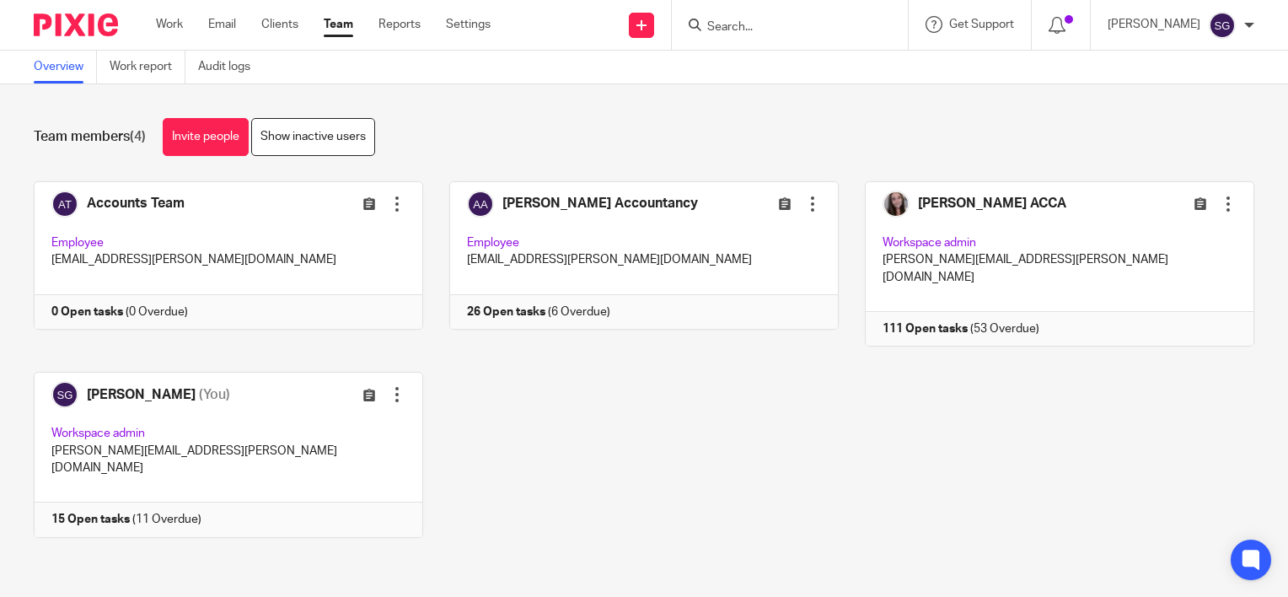
click at [753, 35] on div at bounding box center [790, 25] width 236 height 50
click at [756, 22] on input "Search" at bounding box center [781, 27] width 152 height 15
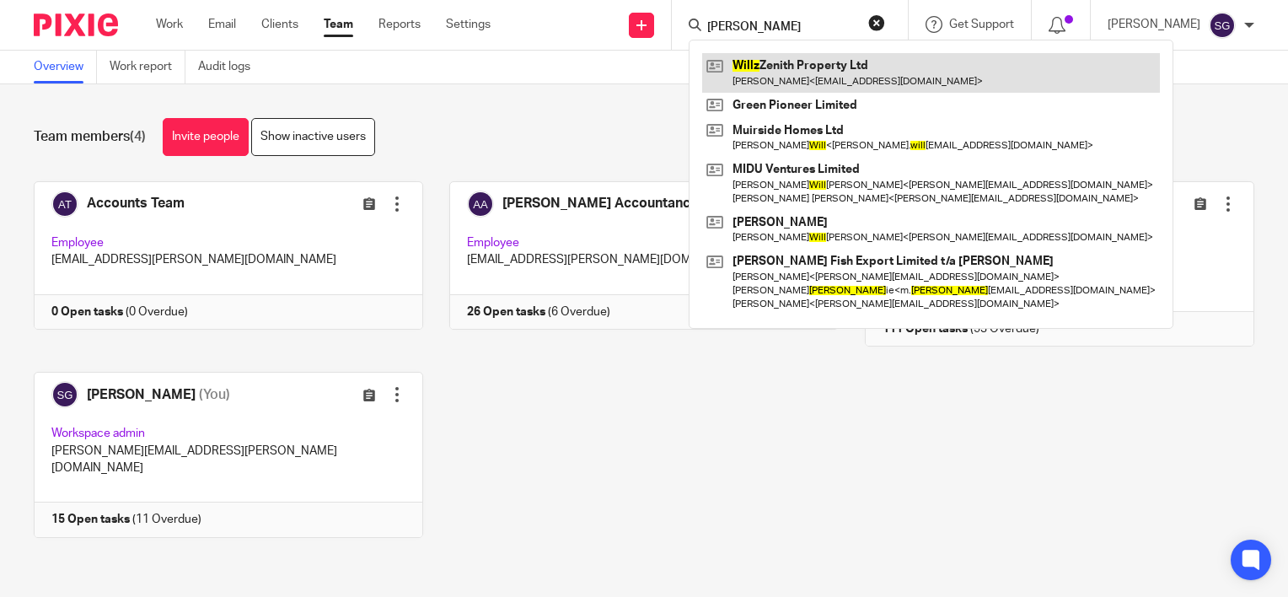
type input "wilz"
click at [801, 78] on link at bounding box center [931, 72] width 458 height 39
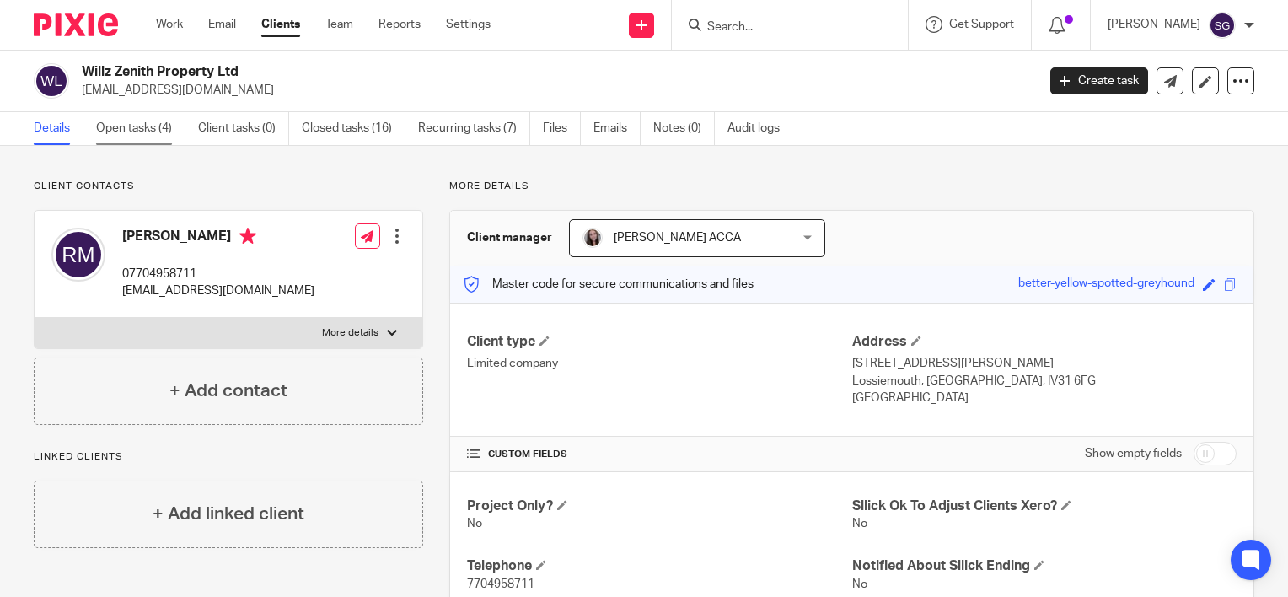
click at [180, 136] on link "Open tasks (4)" at bounding box center [140, 128] width 89 height 33
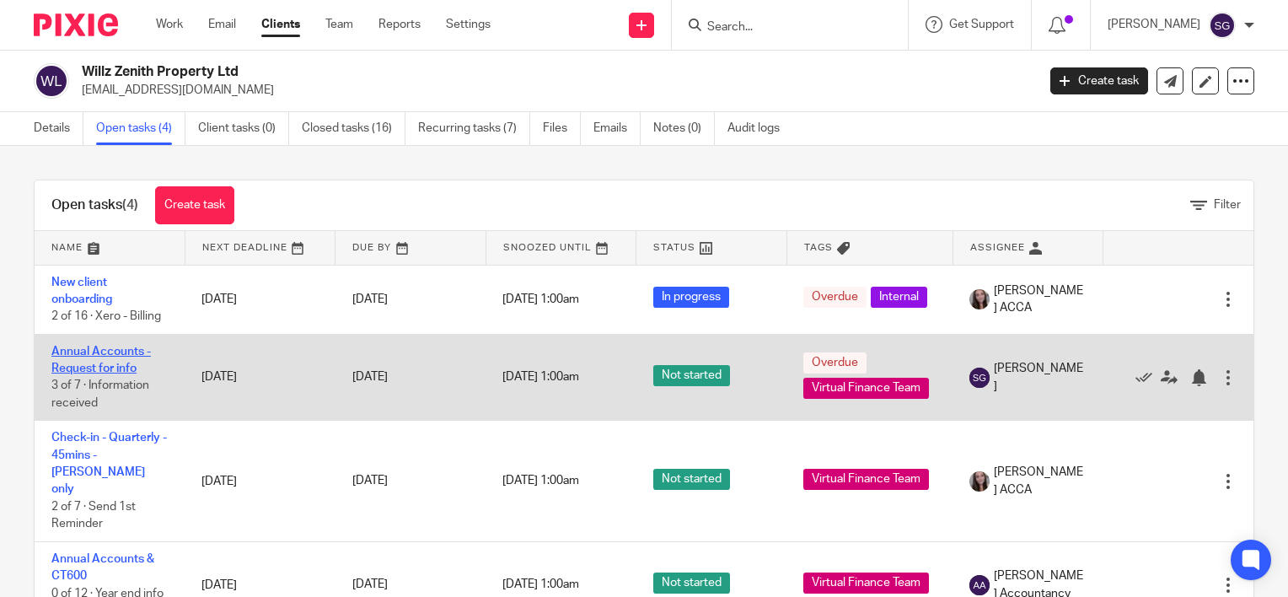
click at [128, 367] on link "Annual Accounts - Request for info" at bounding box center [100, 360] width 99 height 29
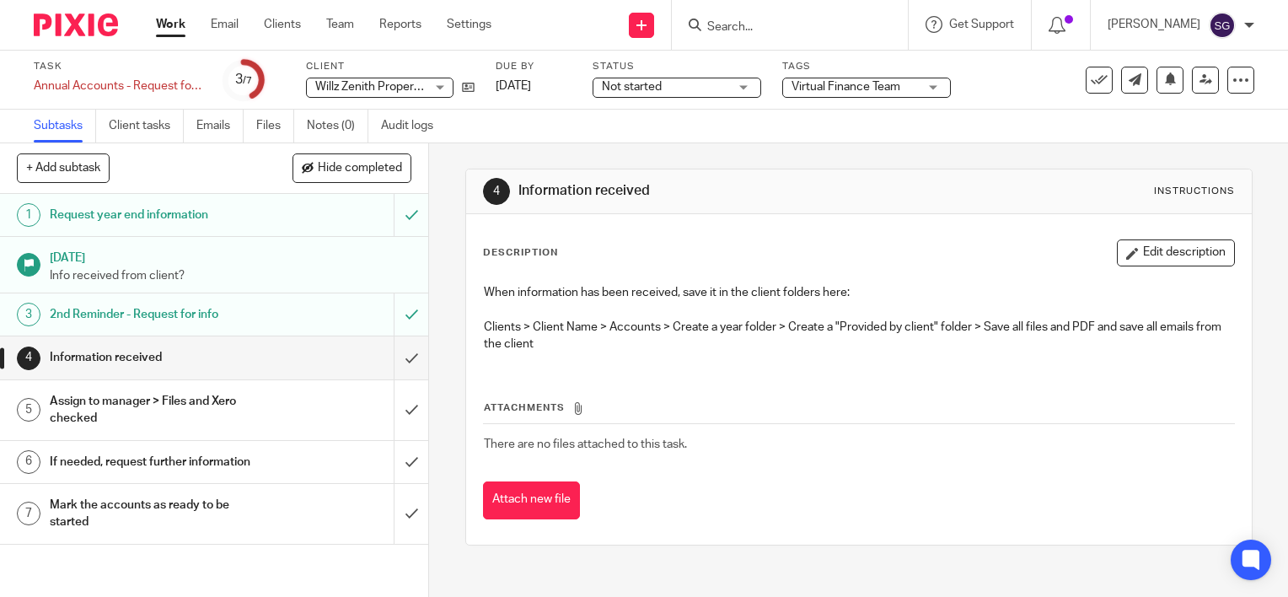
click at [223, 361] on h1 "Information received" at bounding box center [159, 357] width 218 height 25
click at [398, 356] on input "submit" at bounding box center [214, 357] width 428 height 42
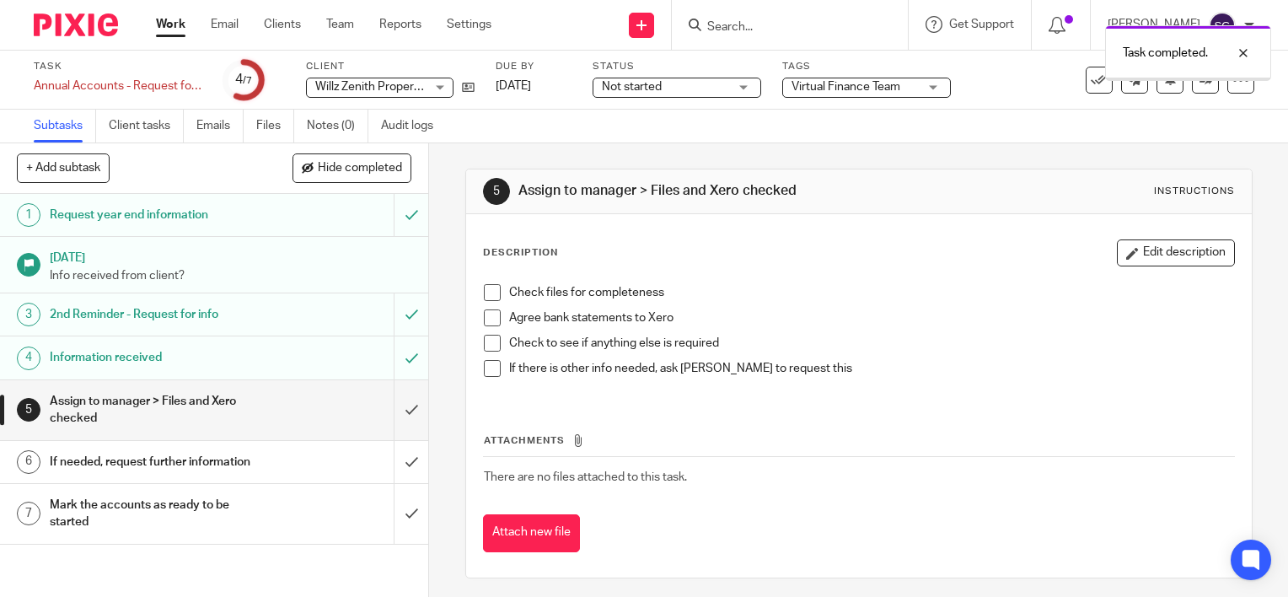
click at [304, 405] on div "Assign to manager > Files and Xero checked" at bounding box center [214, 410] width 328 height 43
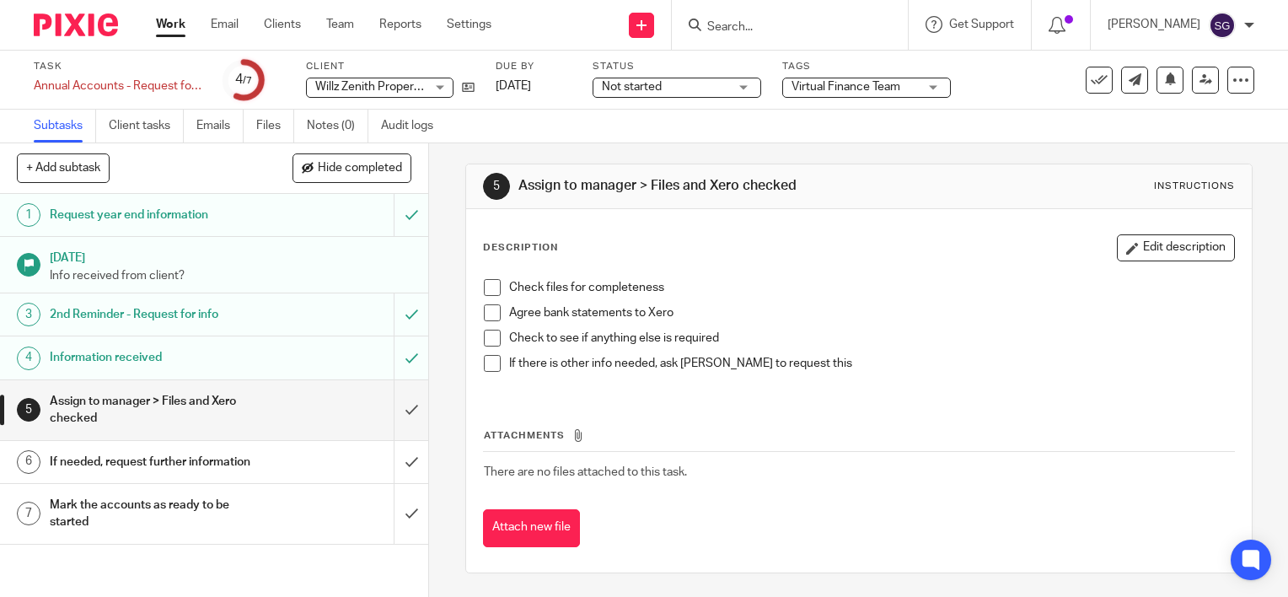
click at [334, 458] on div "If needed, request further information" at bounding box center [214, 461] width 328 height 25
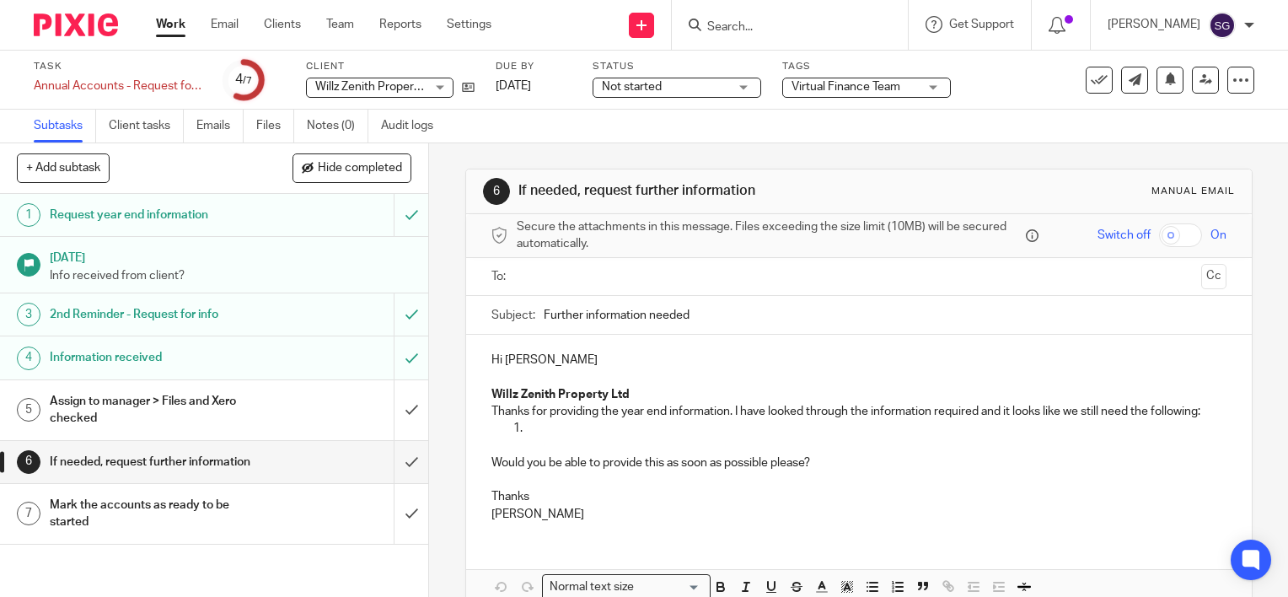
click at [305, 402] on div "Assign to manager > Files and Xero checked" at bounding box center [214, 410] width 328 height 43
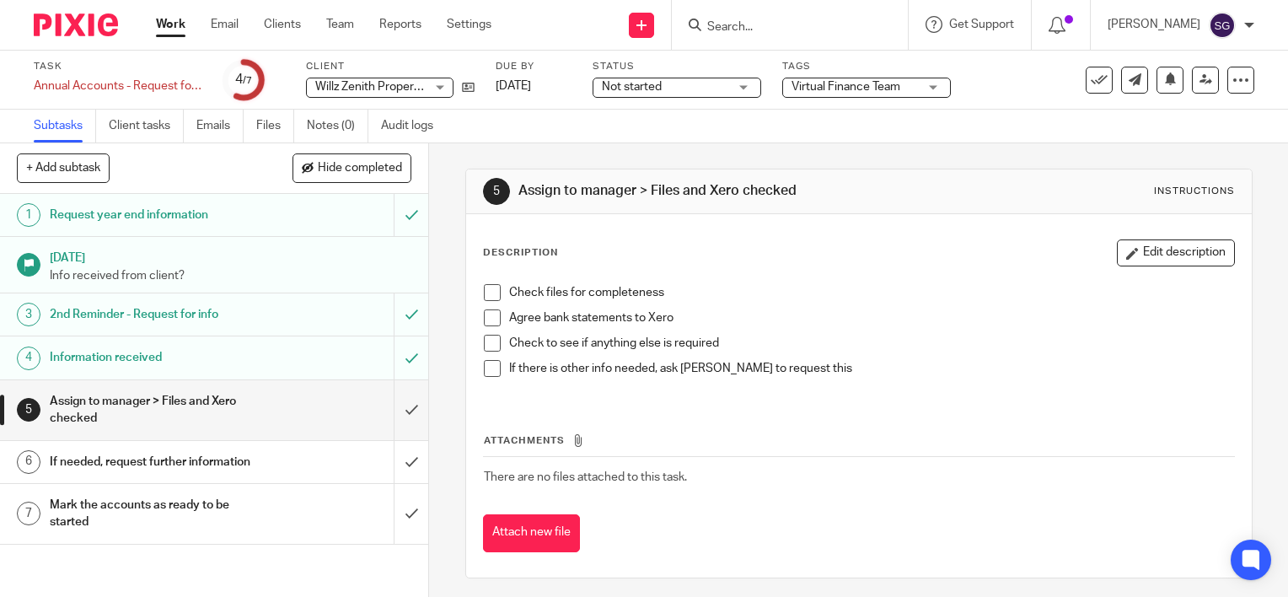
click at [487, 289] on span at bounding box center [492, 292] width 17 height 17
click at [485, 319] on span at bounding box center [492, 317] width 17 height 17
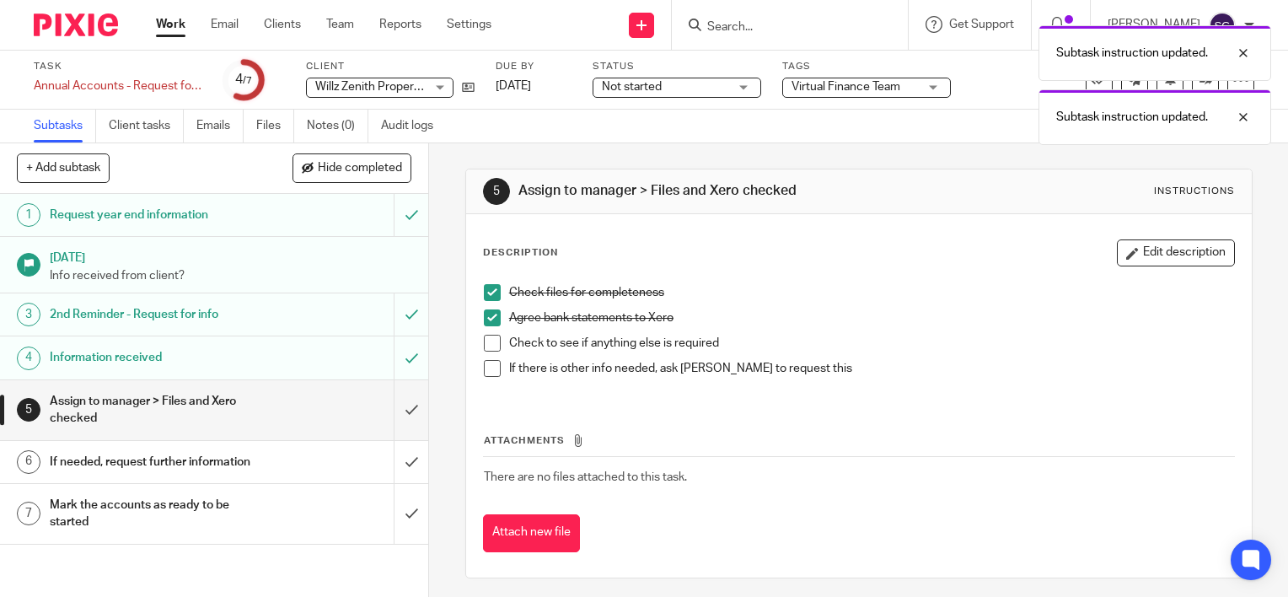
click at [486, 344] on span at bounding box center [492, 343] width 17 height 17
click at [484, 371] on span at bounding box center [492, 368] width 17 height 17
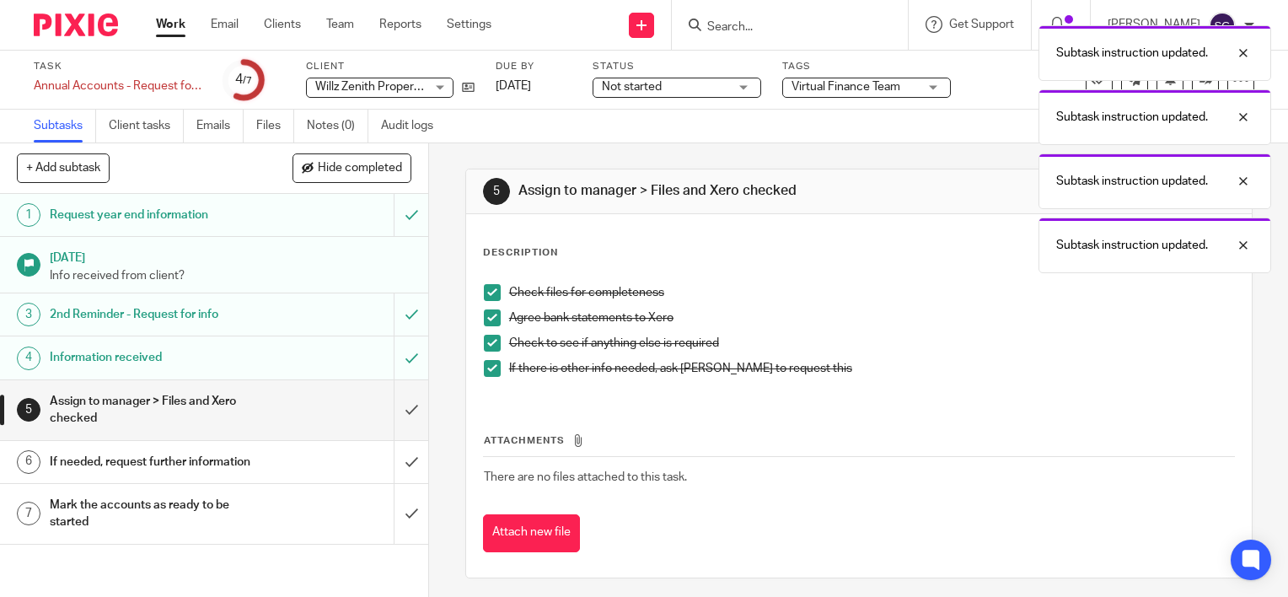
scroll to position [5, 0]
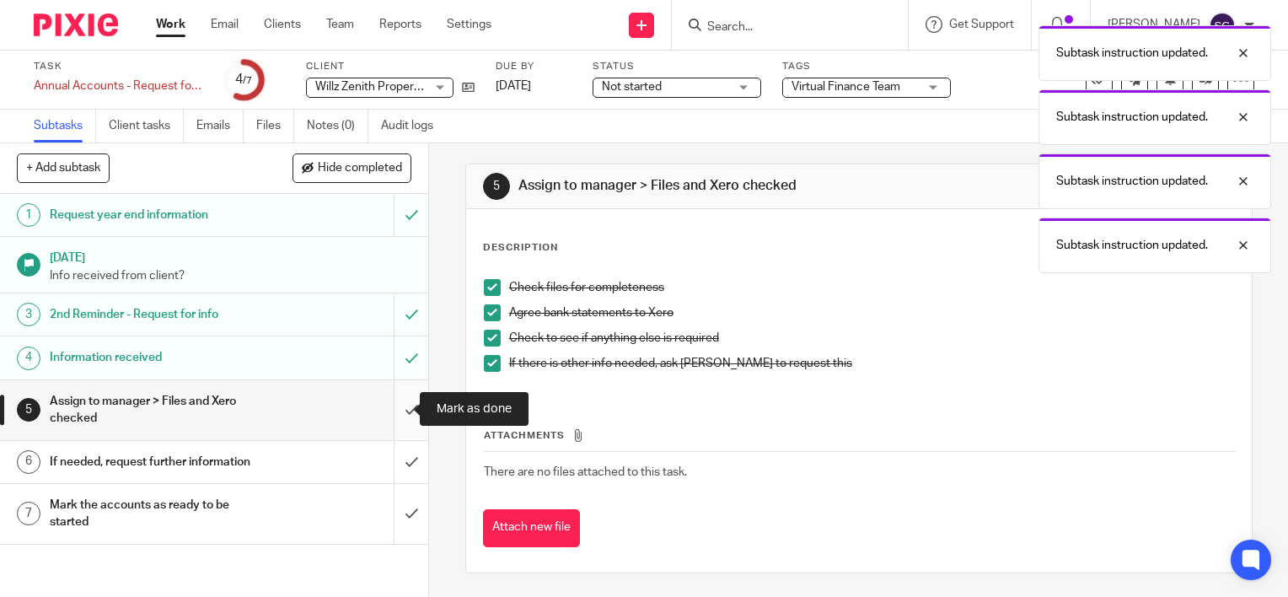
click at [401, 405] on input "submit" at bounding box center [214, 410] width 428 height 60
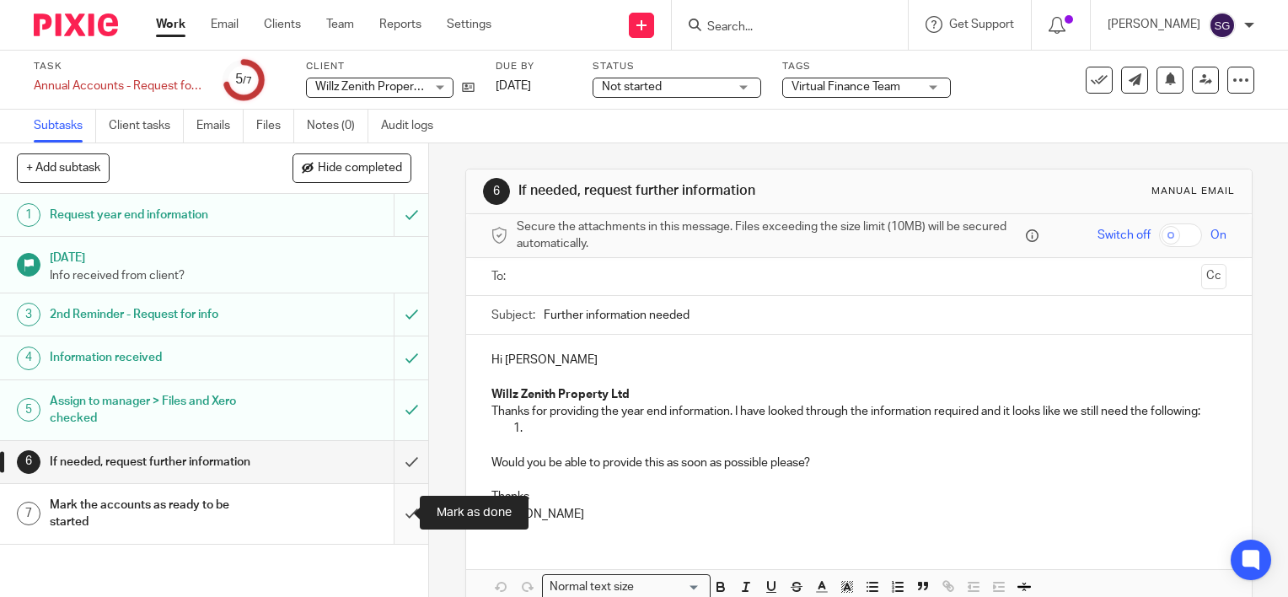
click at [391, 517] on input "submit" at bounding box center [214, 514] width 428 height 60
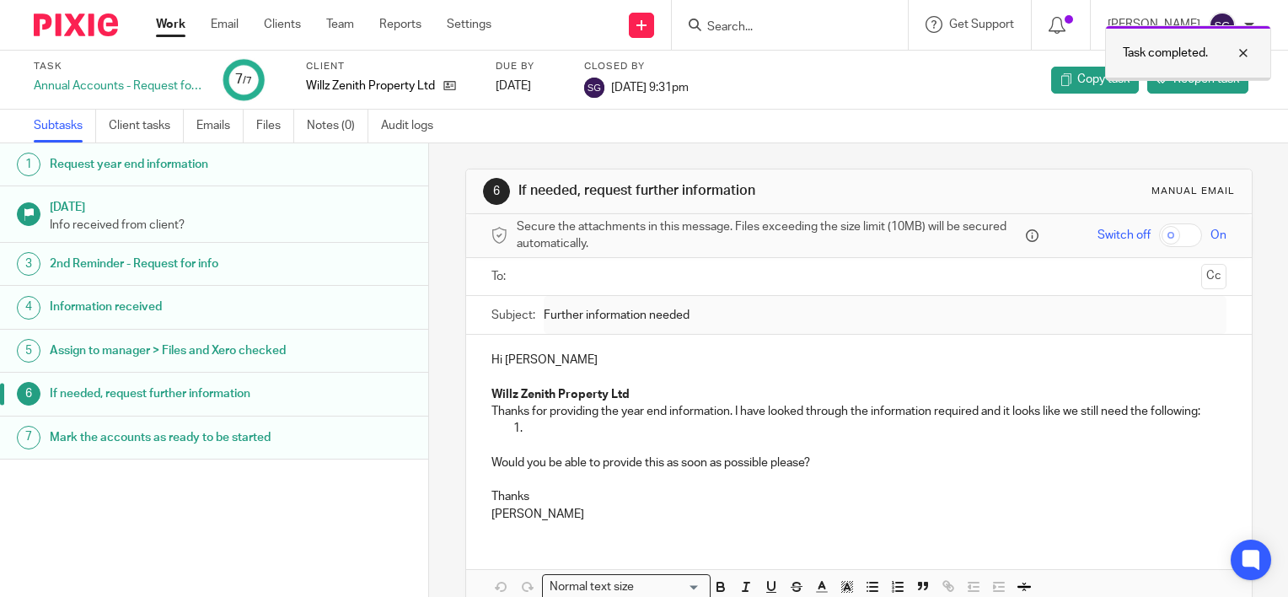
click at [1240, 47] on div at bounding box center [1231, 53] width 46 height 20
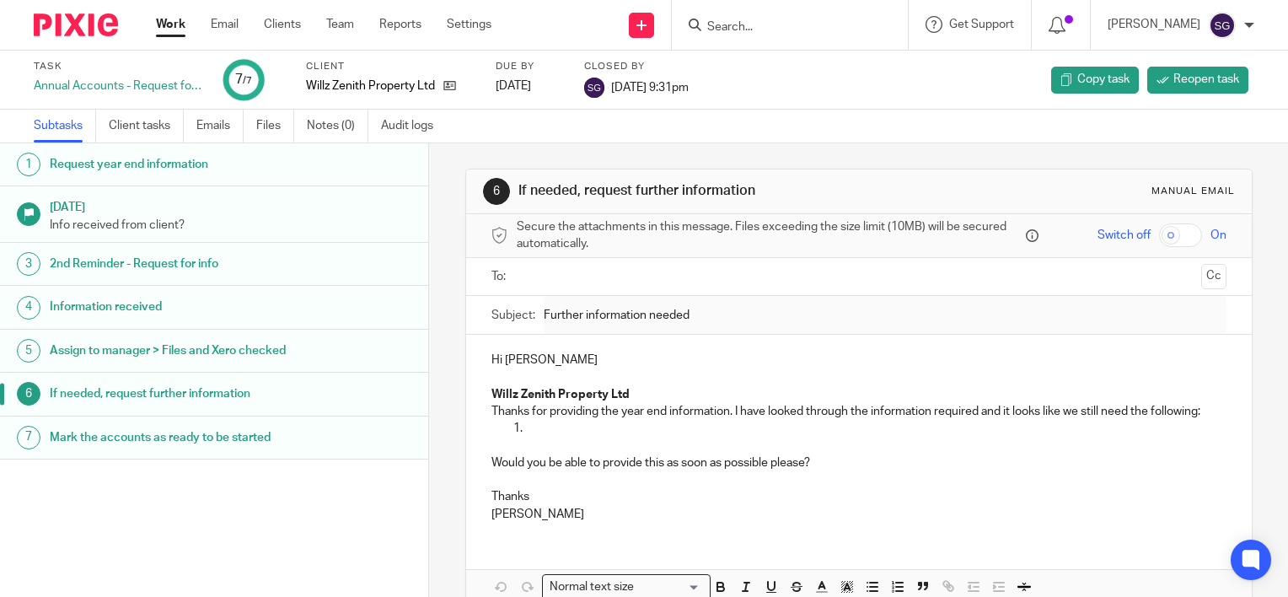
click at [783, 29] on input "Search" at bounding box center [781, 27] width 152 height 15
type input "team"
click button "submit" at bounding box center [0, 0] width 0 height 0
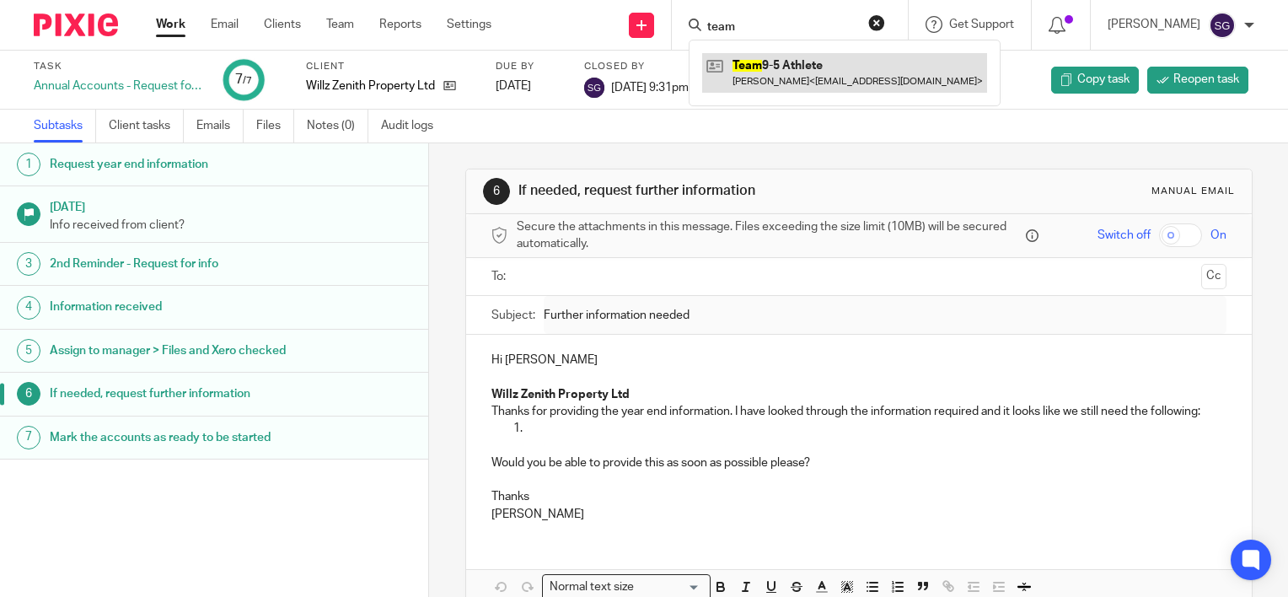
click at [784, 71] on link at bounding box center [844, 72] width 285 height 39
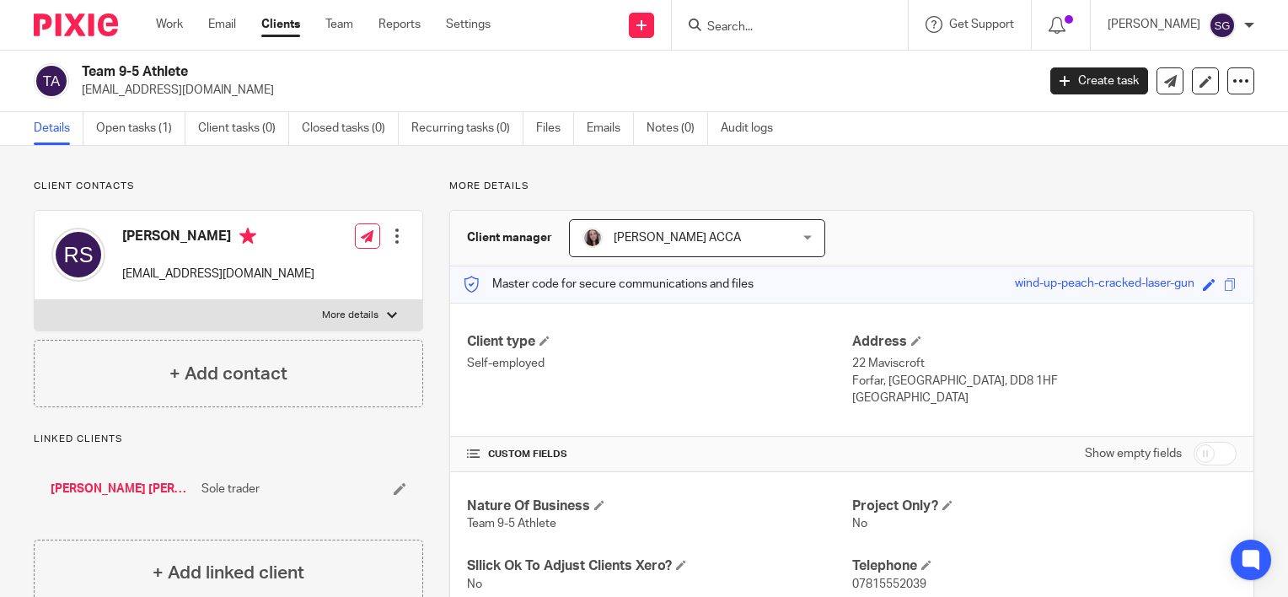
drag, startPoint x: 506, startPoint y: 264, endPoint x: 960, endPoint y: 190, distance: 460.3
click at [960, 190] on p "More details" at bounding box center [851, 186] width 805 height 13
click at [158, 125] on link "Open tasks (1)" at bounding box center [140, 128] width 89 height 33
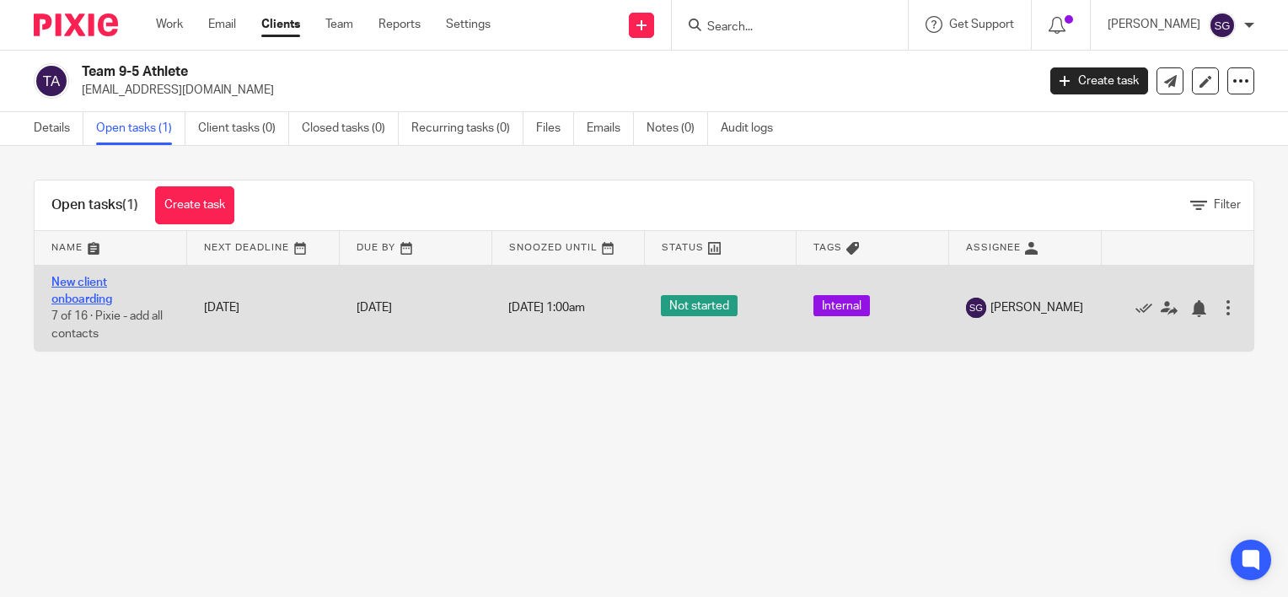
click at [104, 283] on link "New client onboarding" at bounding box center [81, 290] width 61 height 29
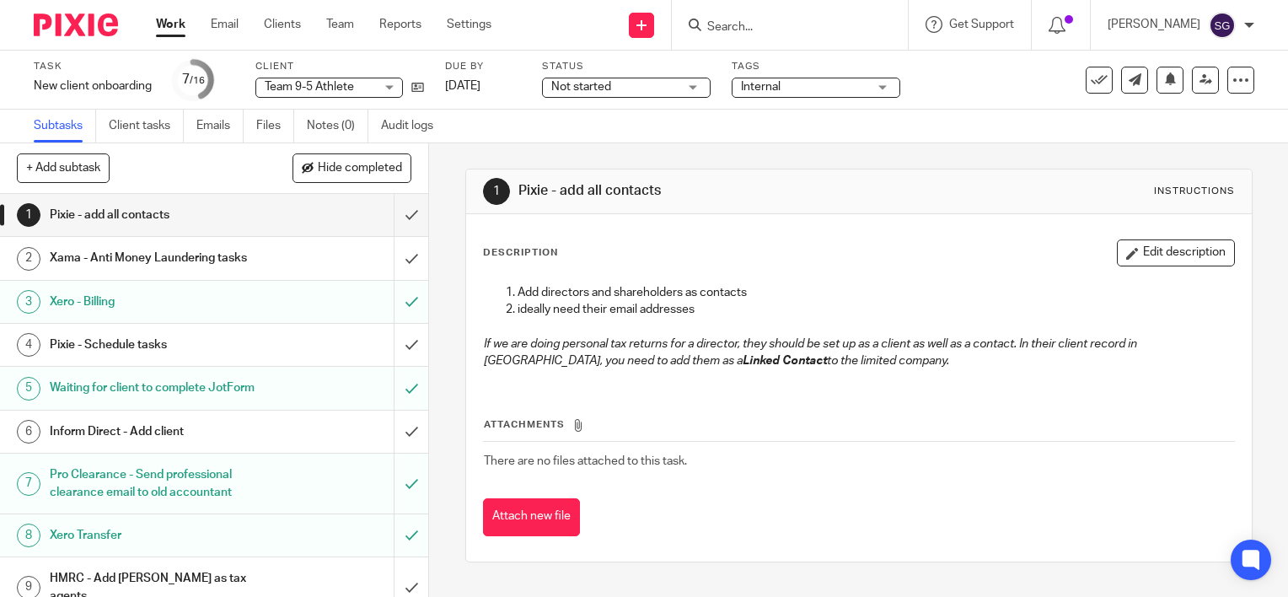
click at [200, 257] on h1 "Xama - Anti Money Laundering tasks" at bounding box center [159, 257] width 218 height 25
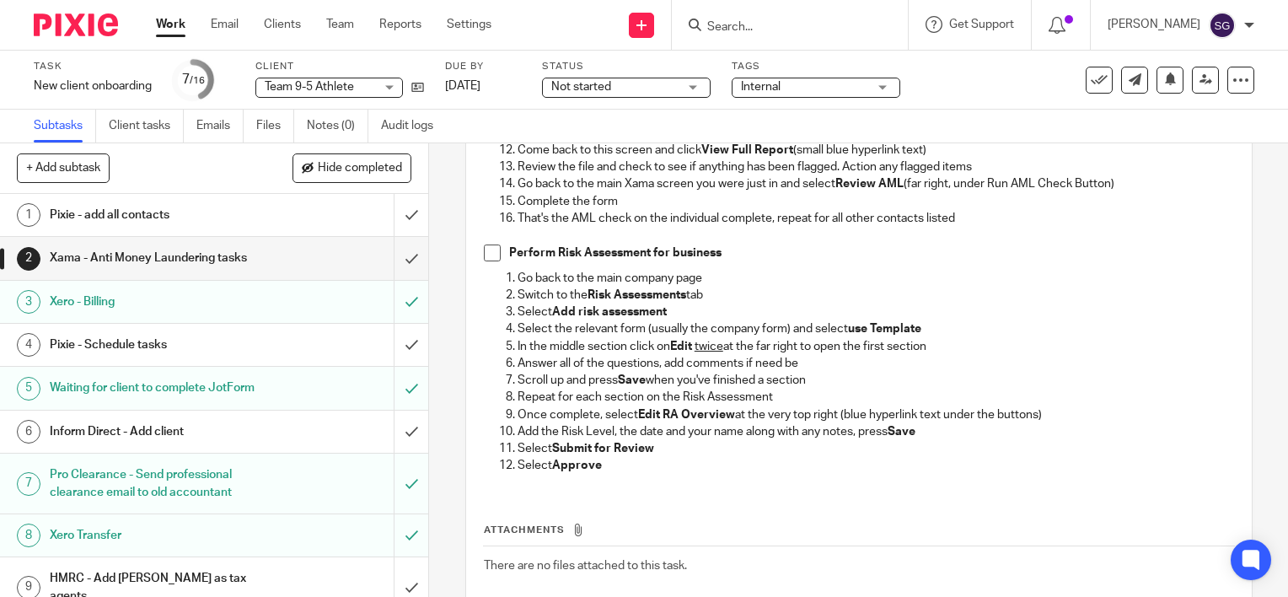
scroll to position [759, 0]
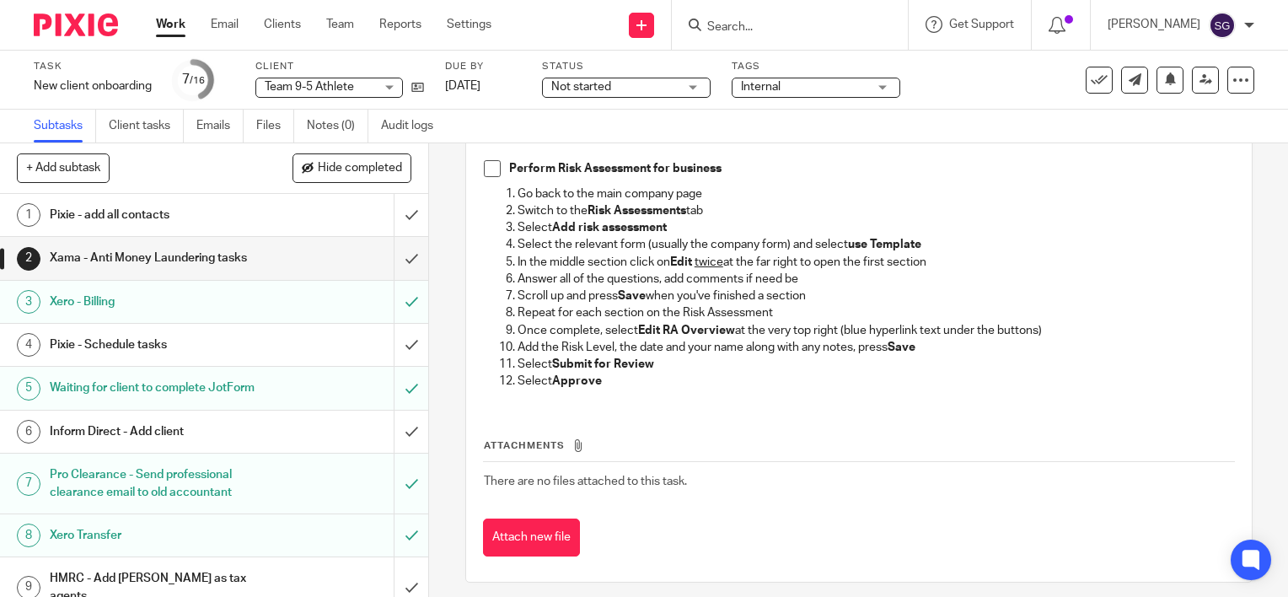
click at [182, 346] on h1 "Pixie - Schedule tasks" at bounding box center [159, 344] width 218 height 25
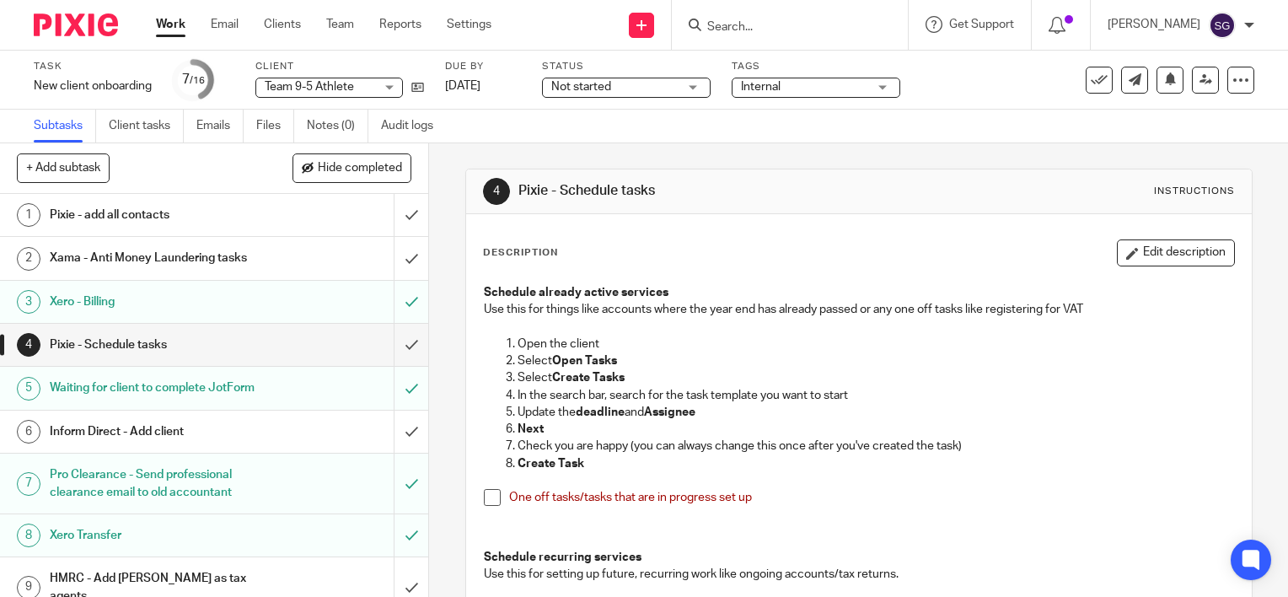
click at [206, 260] on h1 "Xama - Anti Money Laundering tasks" at bounding box center [159, 257] width 218 height 25
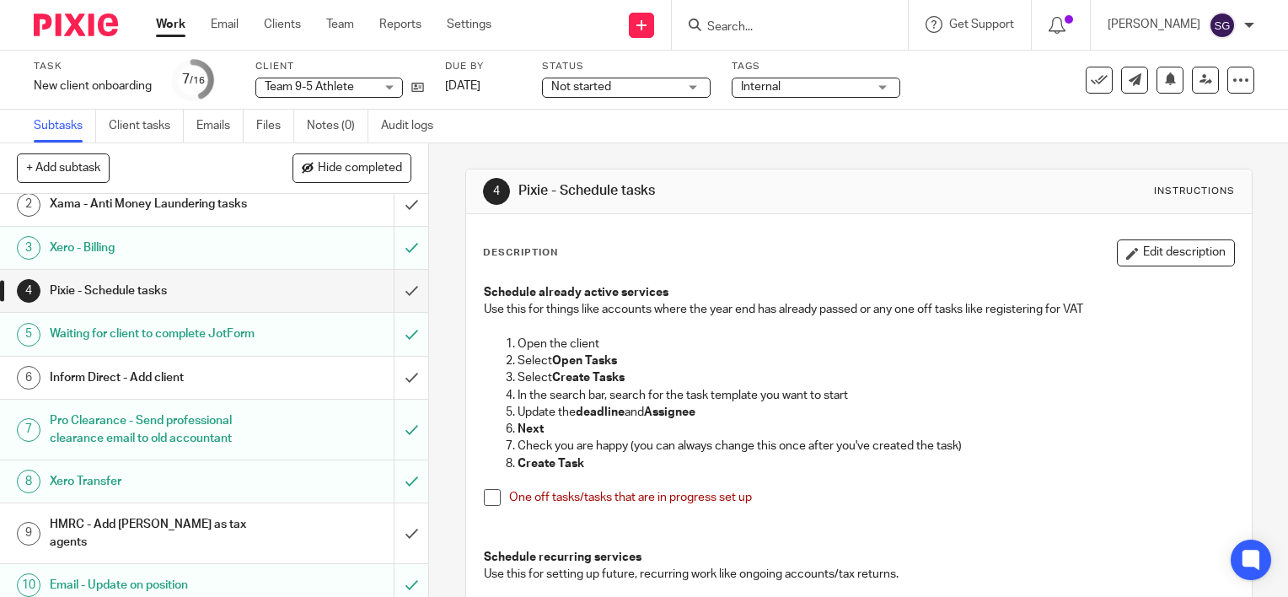
scroll to position [84, 0]
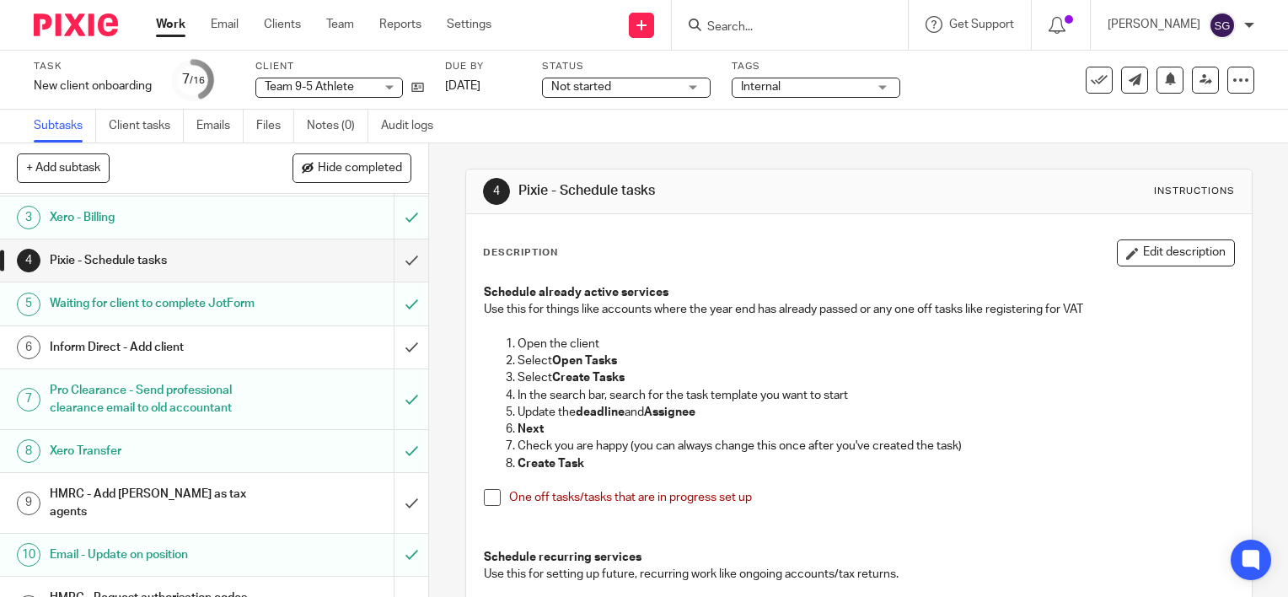
click at [301, 360] on div "Inform Direct - Add client" at bounding box center [214, 347] width 328 height 25
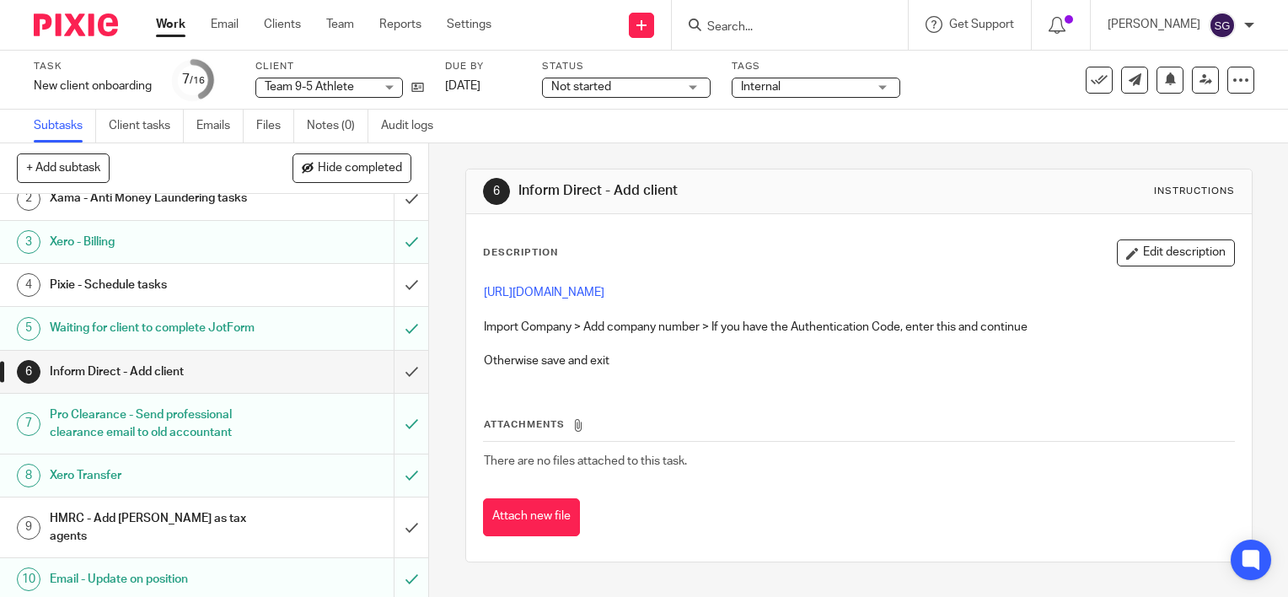
scroll to position [169, 0]
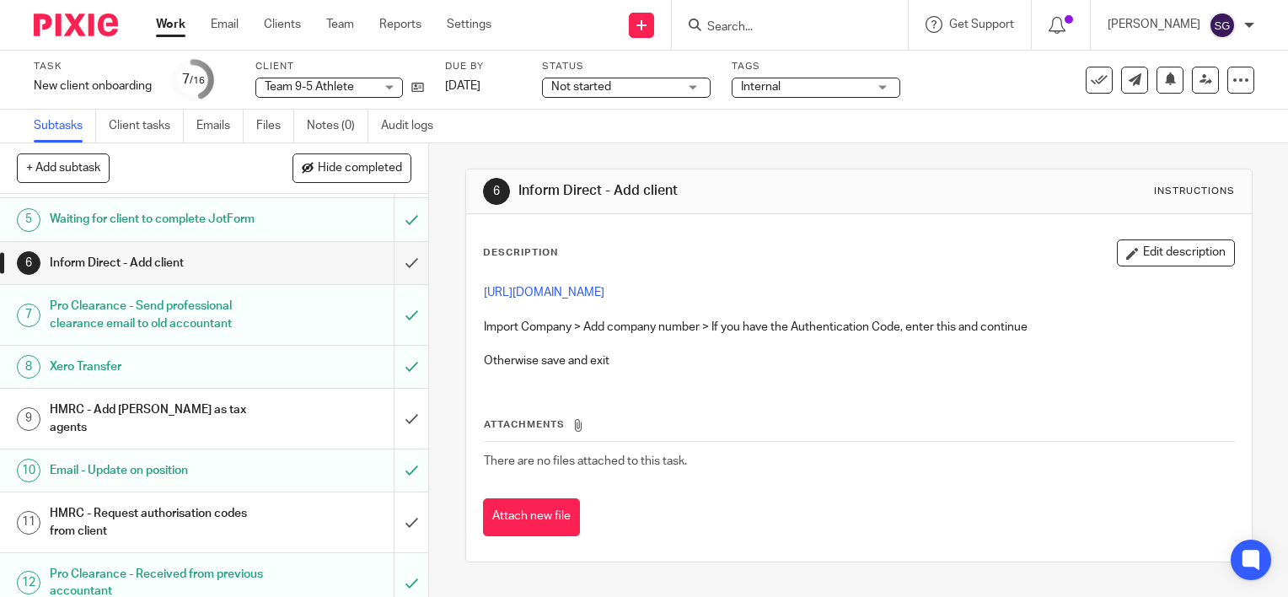
click at [242, 418] on h1 "HMRC - Add [PERSON_NAME] as tax agents" at bounding box center [159, 418] width 218 height 43
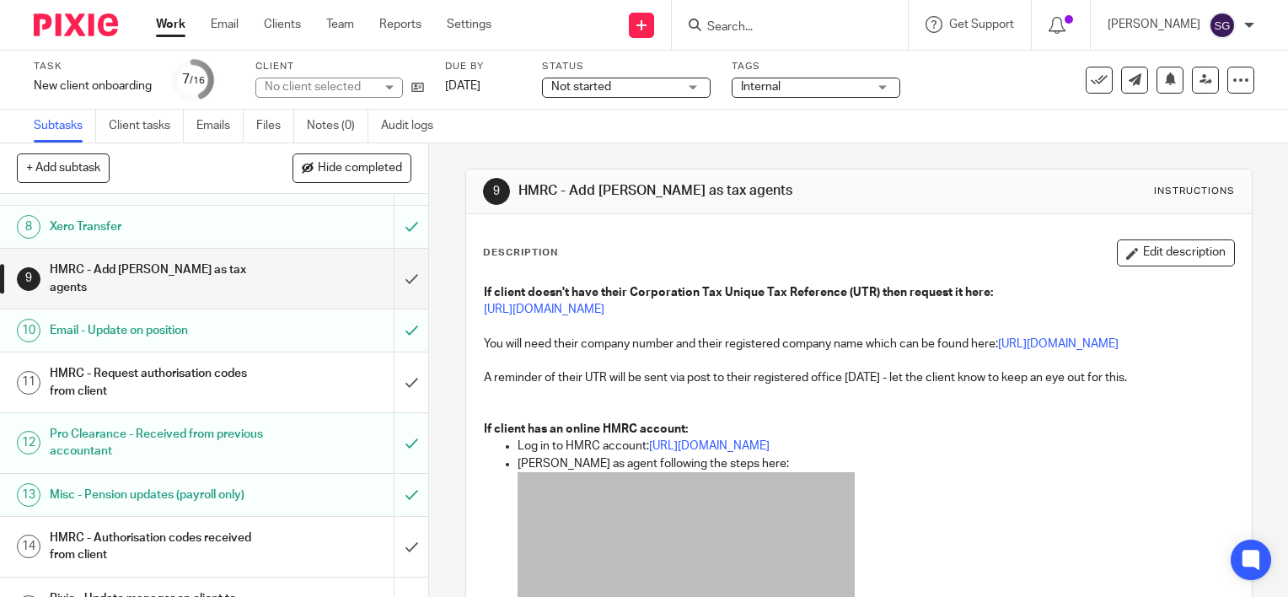
scroll to position [337, 0]
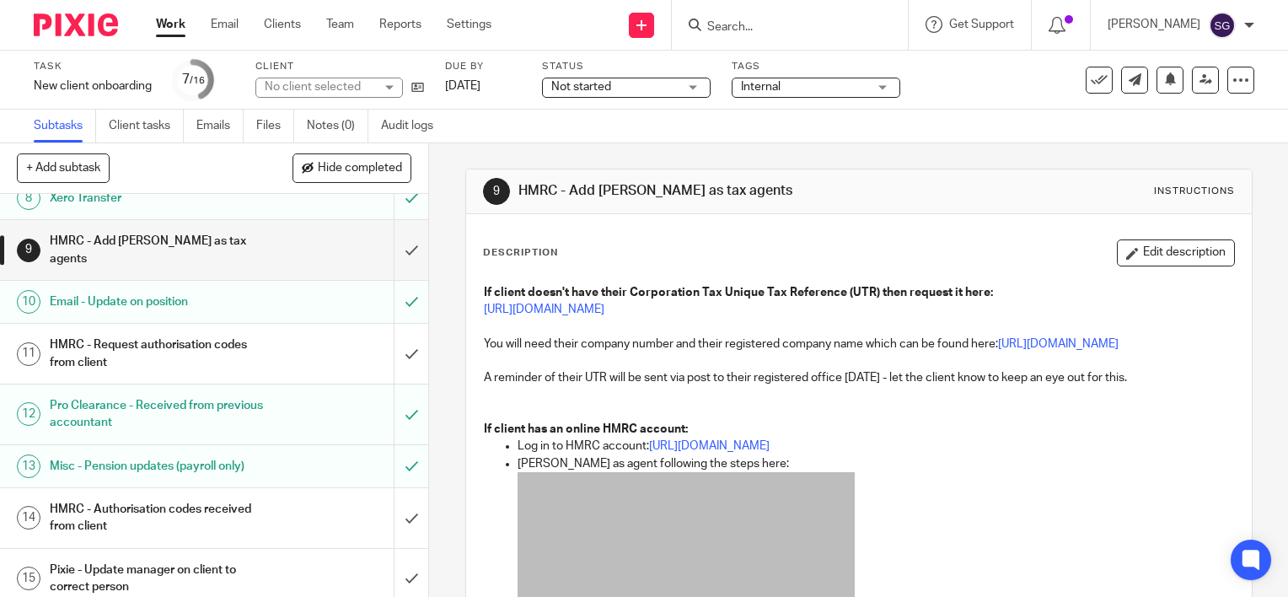
click at [222, 361] on h1 "HMRC - Request authorisation codes from client" at bounding box center [159, 353] width 218 height 43
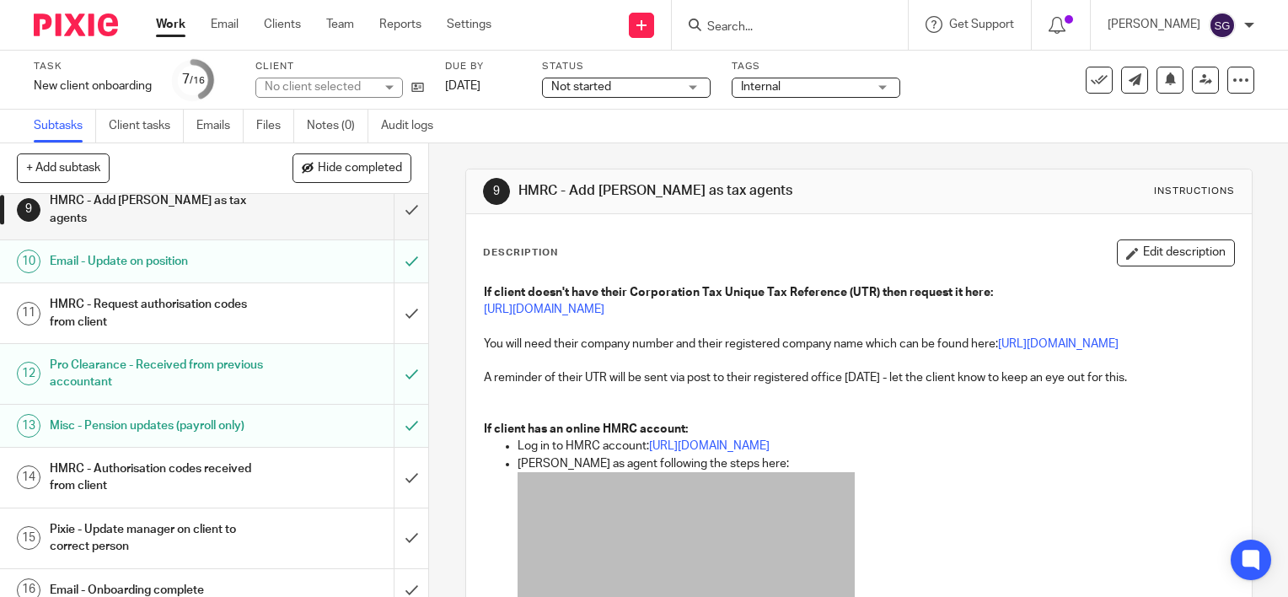
scroll to position [389, 0]
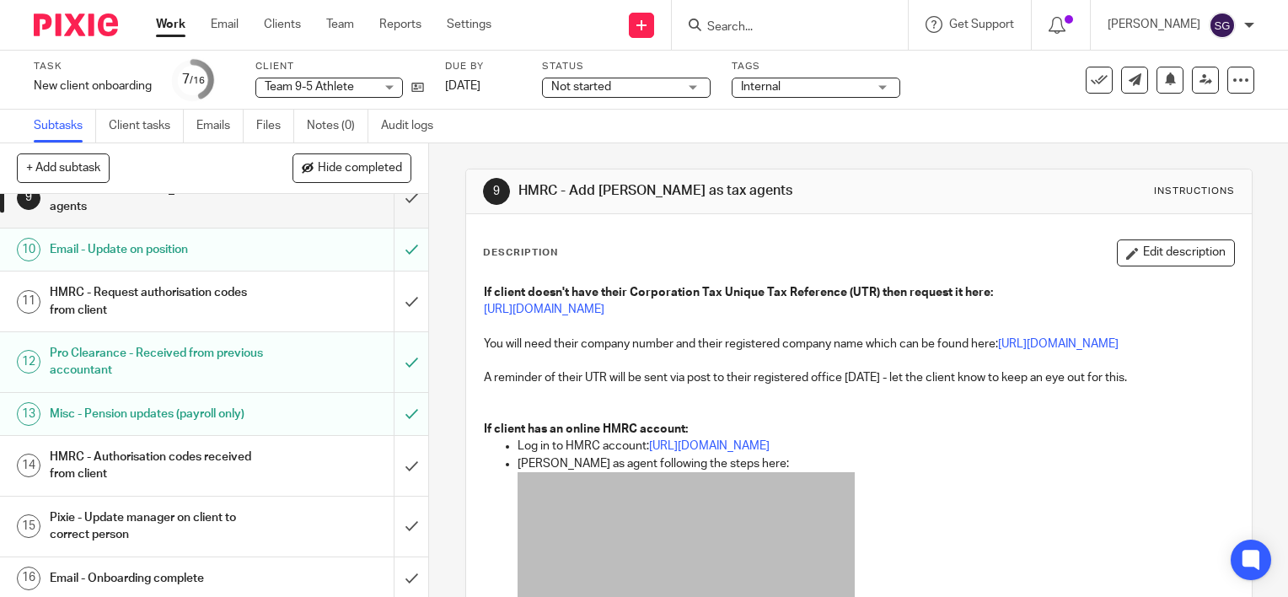
click at [173, 512] on h1 "Pixie - Update manager on client to correct person" at bounding box center [159, 526] width 218 height 43
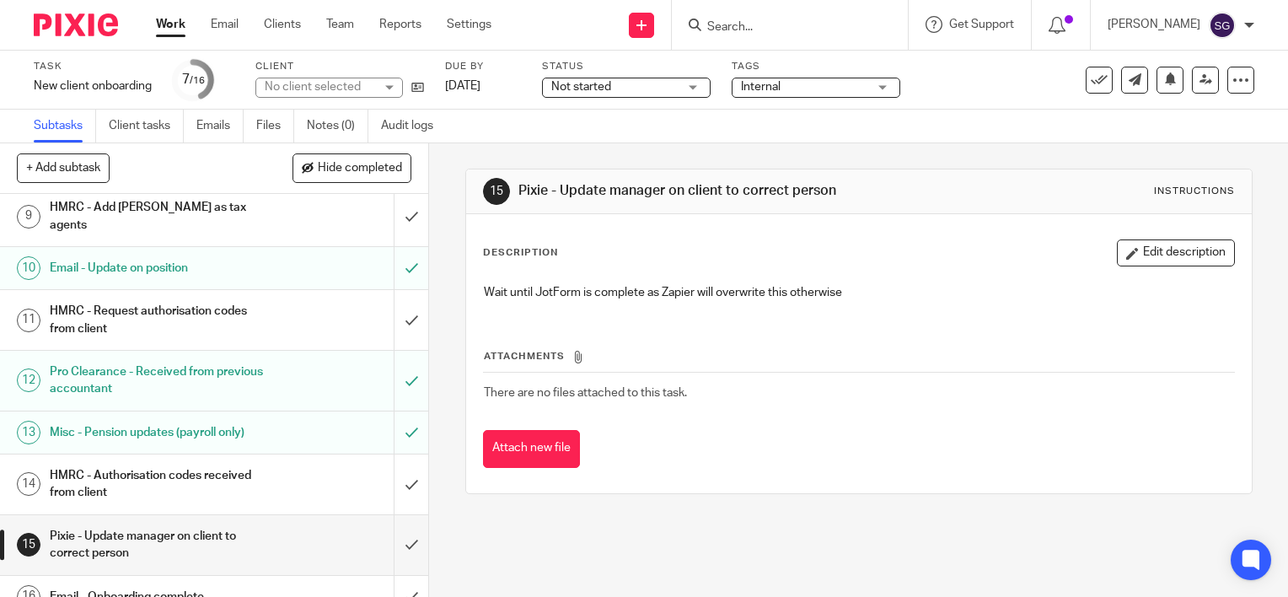
scroll to position [389, 0]
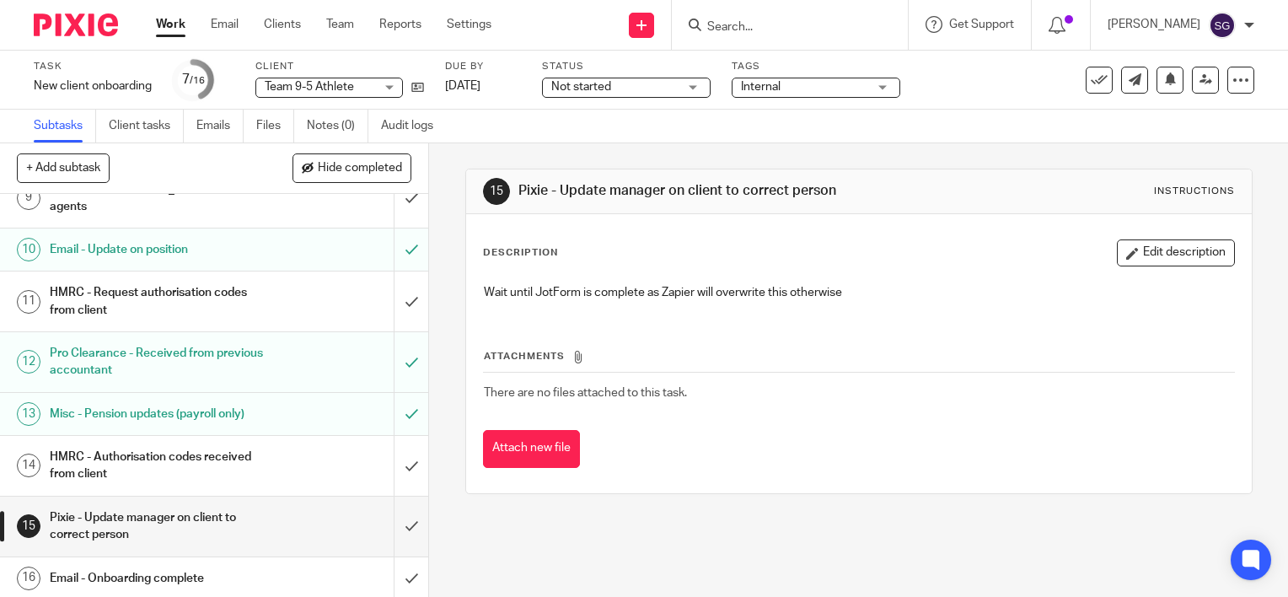
click at [202, 511] on h1 "Pixie - Update manager on client to correct person" at bounding box center [159, 526] width 218 height 43
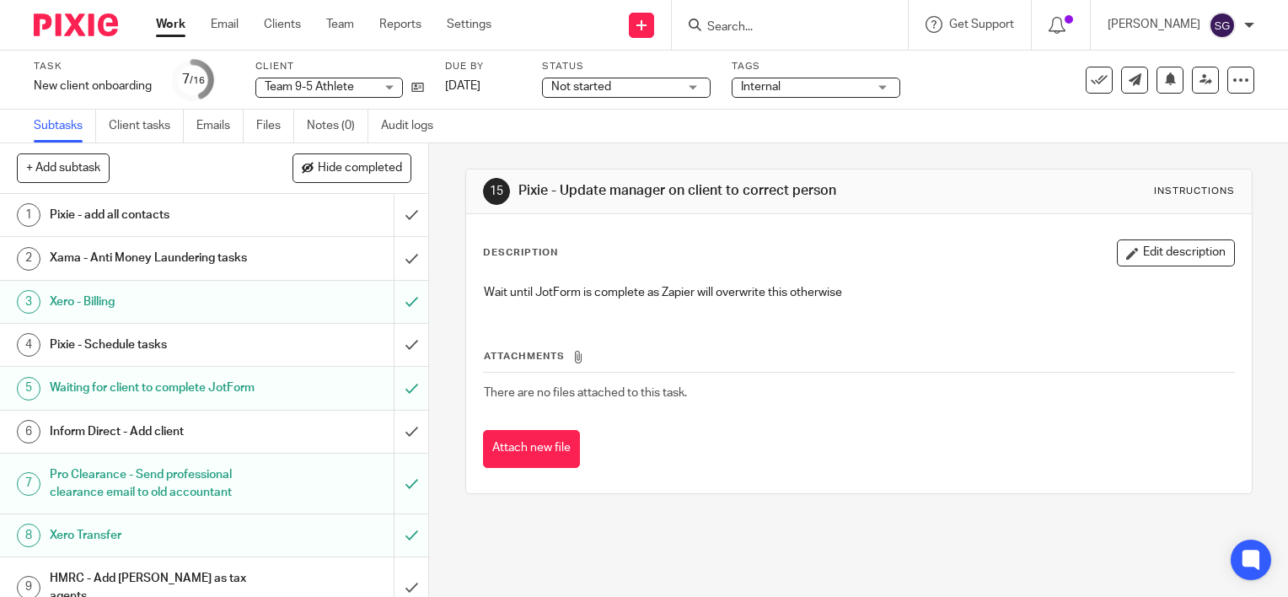
click at [223, 202] on h1 "Pixie - add all contacts" at bounding box center [159, 214] width 218 height 25
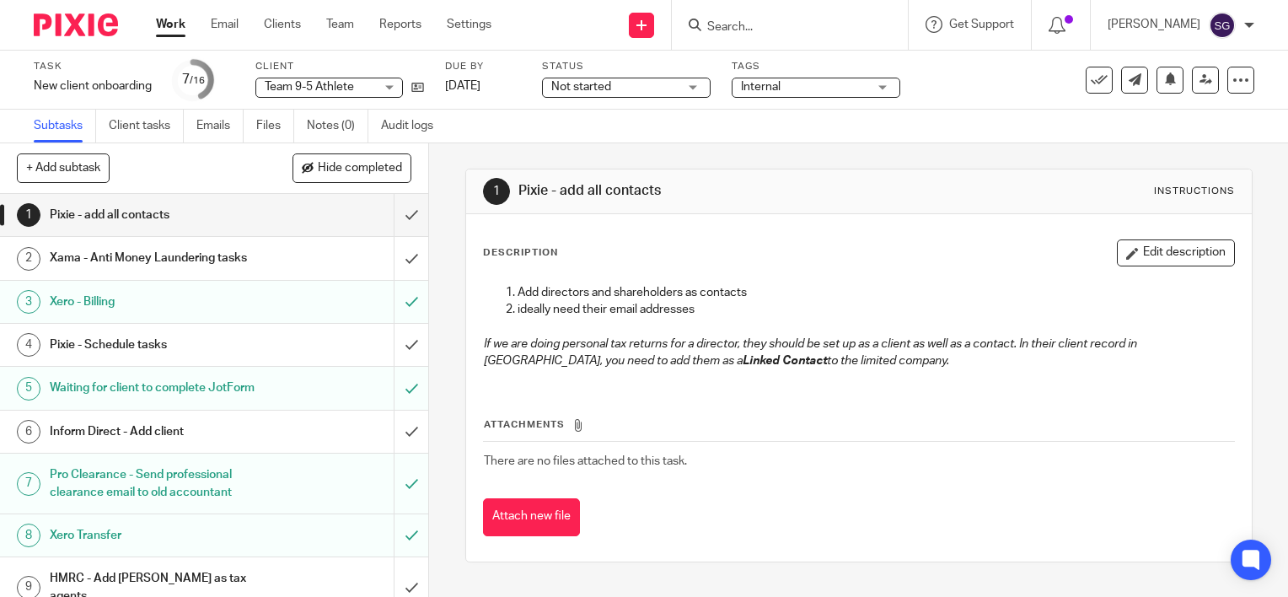
click at [249, 253] on h1 "Xama - Anti Money Laundering tasks" at bounding box center [159, 257] width 218 height 25
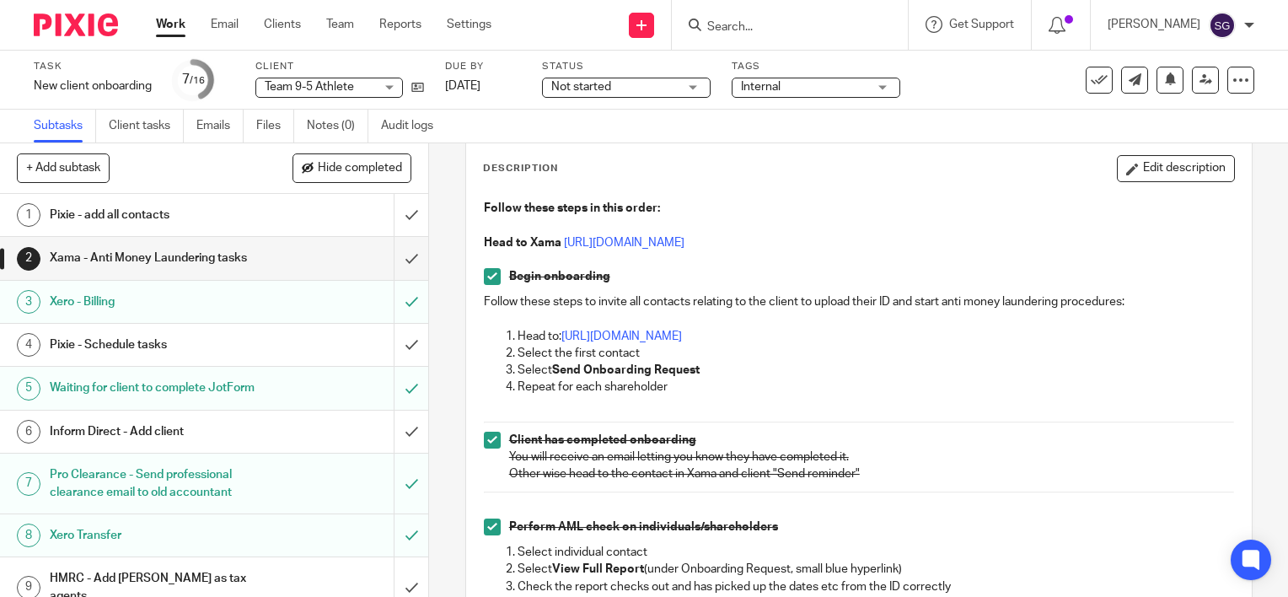
scroll to position [169, 0]
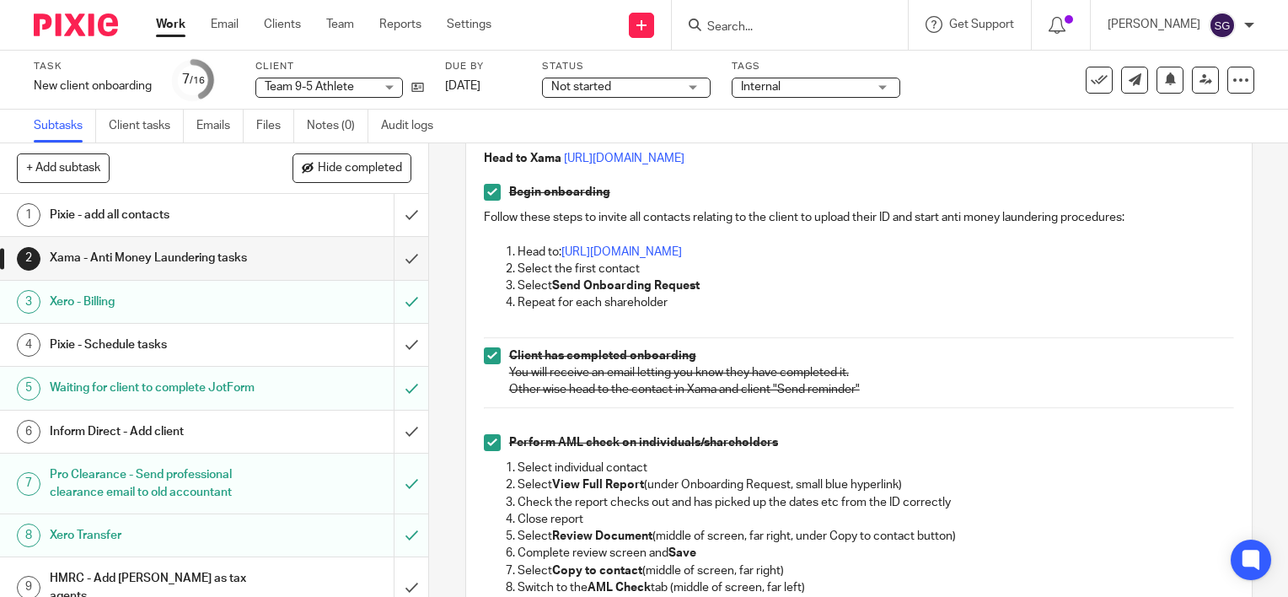
click at [270, 338] on div "Pixie - Schedule tasks" at bounding box center [214, 344] width 328 height 25
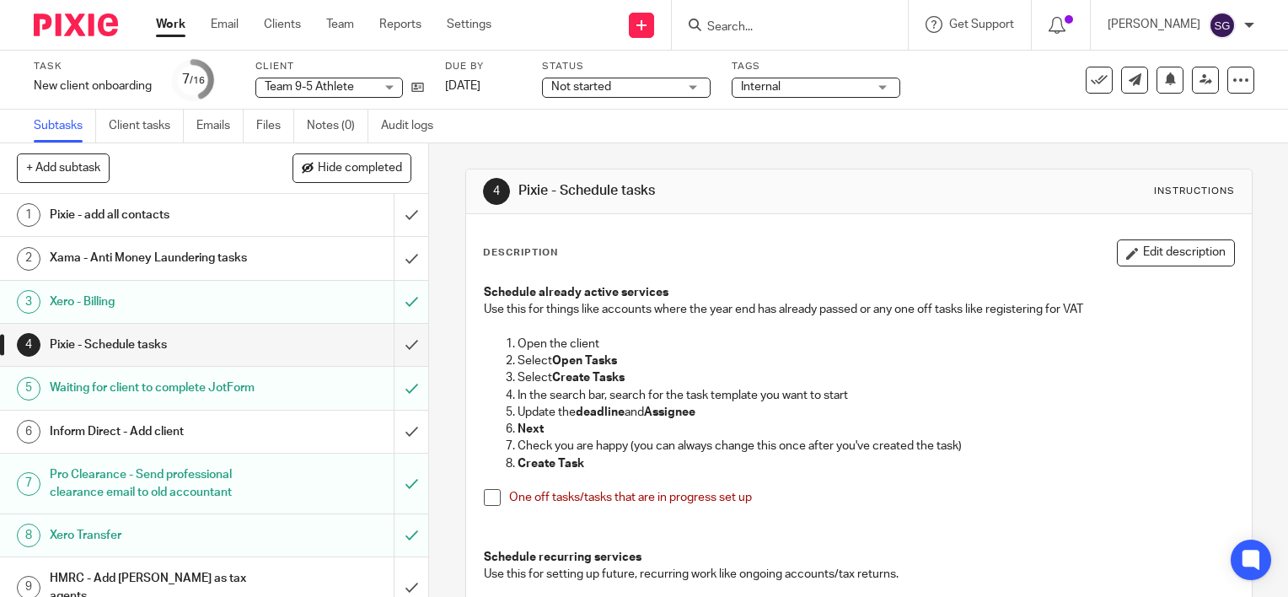
click at [818, 29] on input "Search" at bounding box center [781, 27] width 152 height 15
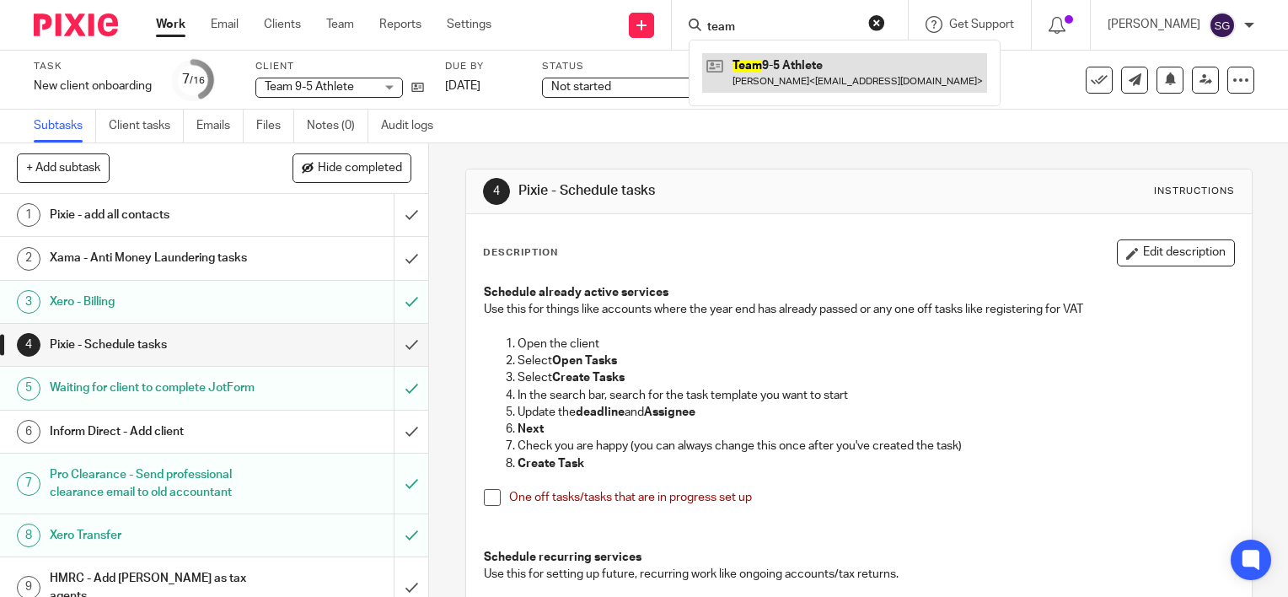
type input "team"
click at [794, 56] on link at bounding box center [844, 72] width 285 height 39
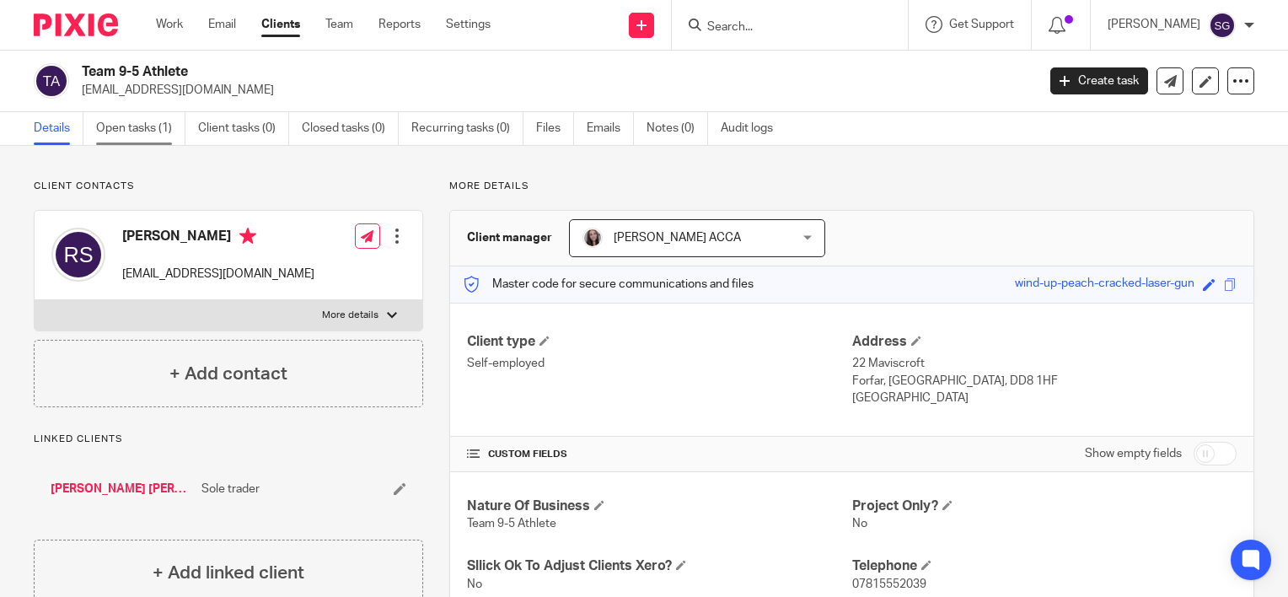
click at [157, 131] on link "Open tasks (1)" at bounding box center [140, 128] width 89 height 33
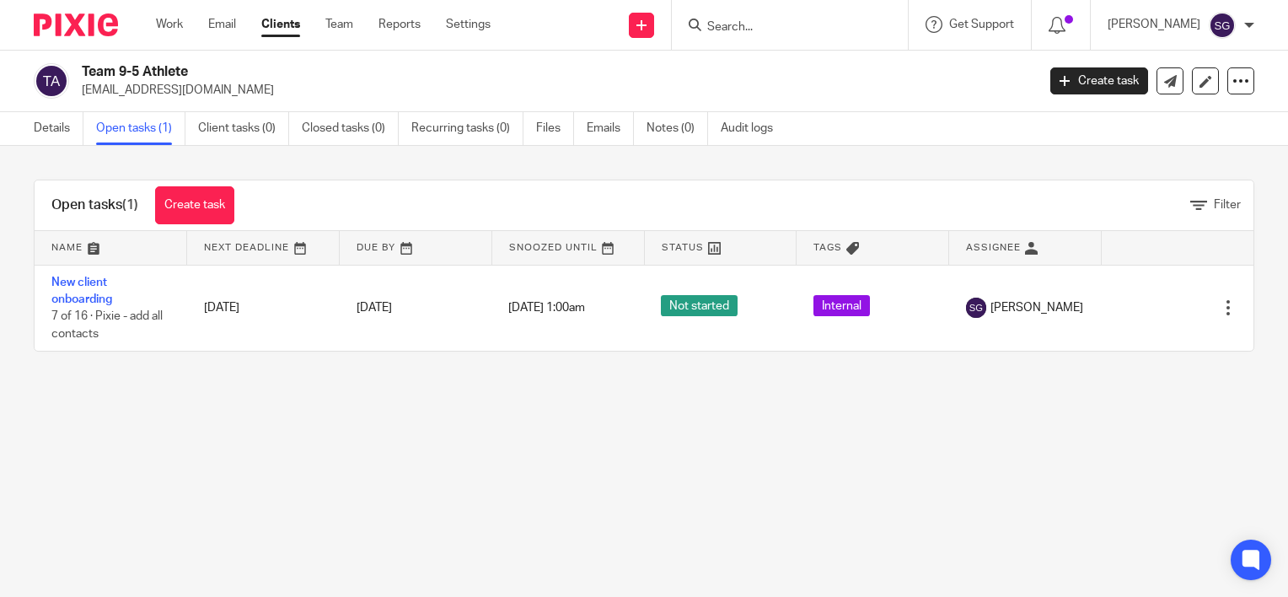
click at [237, 212] on div "Open tasks (1) Create task" at bounding box center [143, 205] width 217 height 50
click at [217, 207] on link "Create task" at bounding box center [194, 205] width 79 height 38
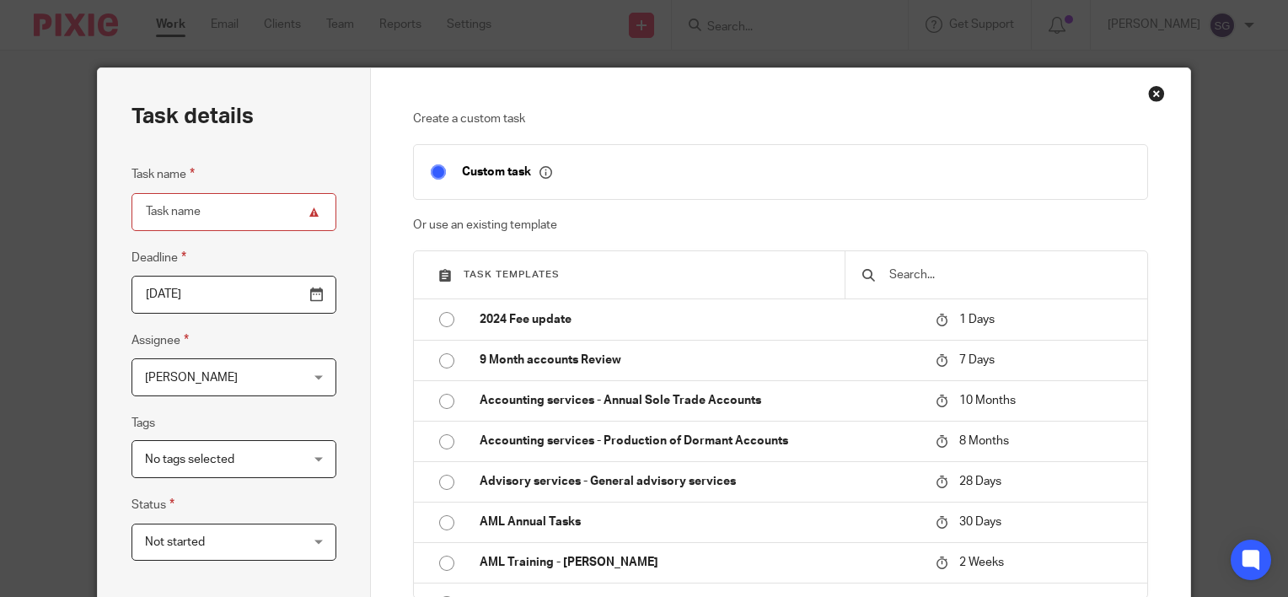
click at [1151, 88] on div "Close this dialog window" at bounding box center [1156, 93] width 17 height 17
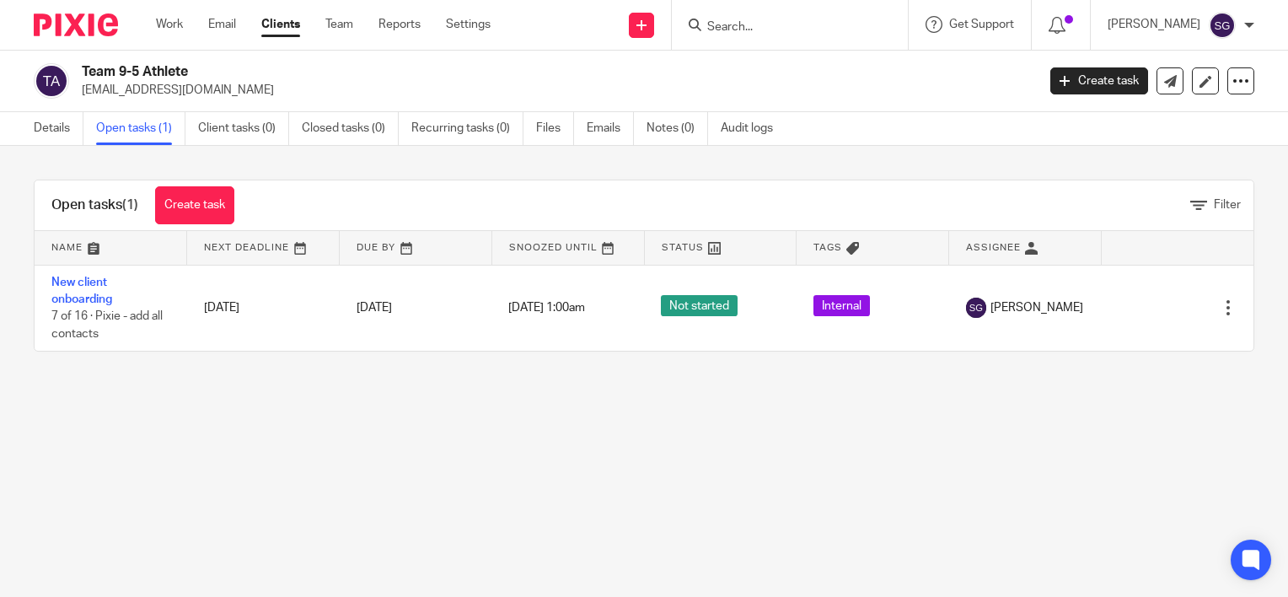
drag, startPoint x: 203, startPoint y: 72, endPoint x: 83, endPoint y: 72, distance: 119.7
click at [83, 72] on h2 "Team 9-5 Athlete" at bounding box center [459, 72] width 754 height 18
copy h2 "Team 9-5 Athlete"
click at [64, 131] on link "Details" at bounding box center [59, 128] width 50 height 33
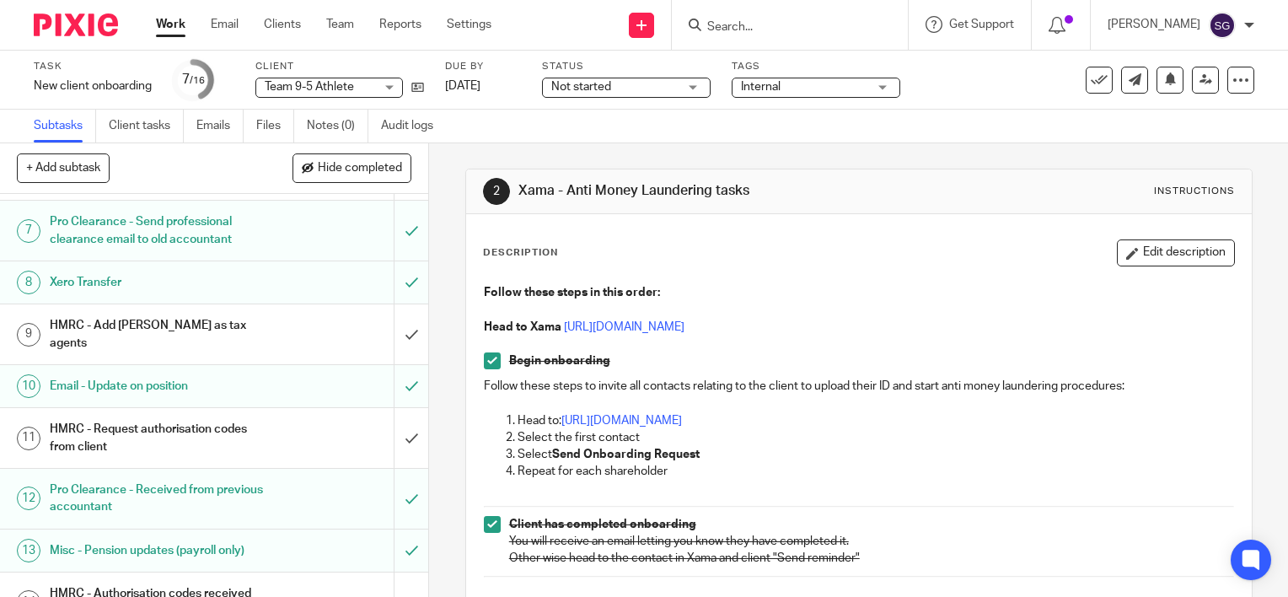
scroll to position [169, 0]
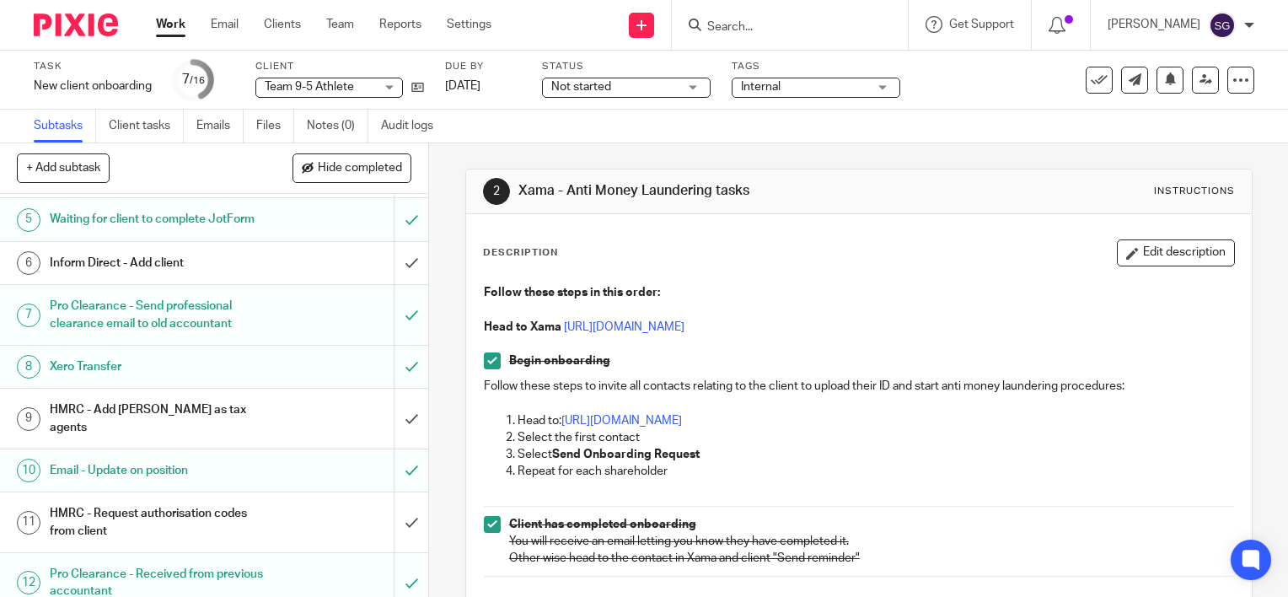
click at [207, 276] on h1 "Inform Direct - Add client" at bounding box center [159, 262] width 218 height 25
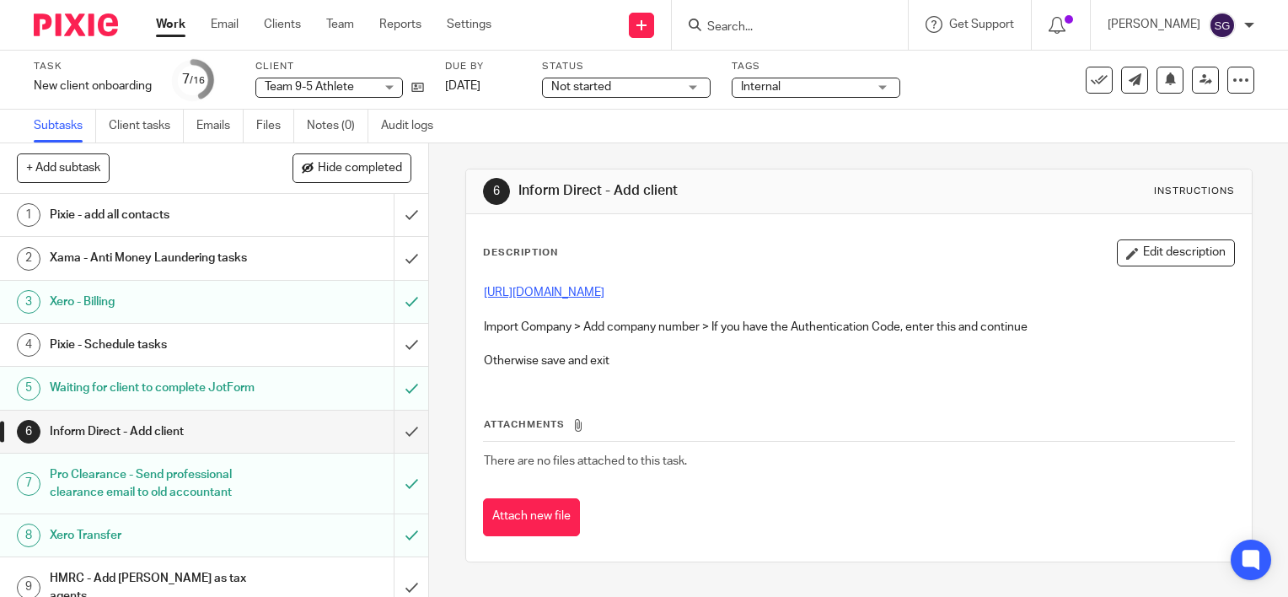
click at [587, 290] on link "https://secure.informdirect.co.uk/Portfolio" at bounding box center [544, 293] width 121 height 12
click at [410, 448] on input "submit" at bounding box center [214, 431] width 428 height 42
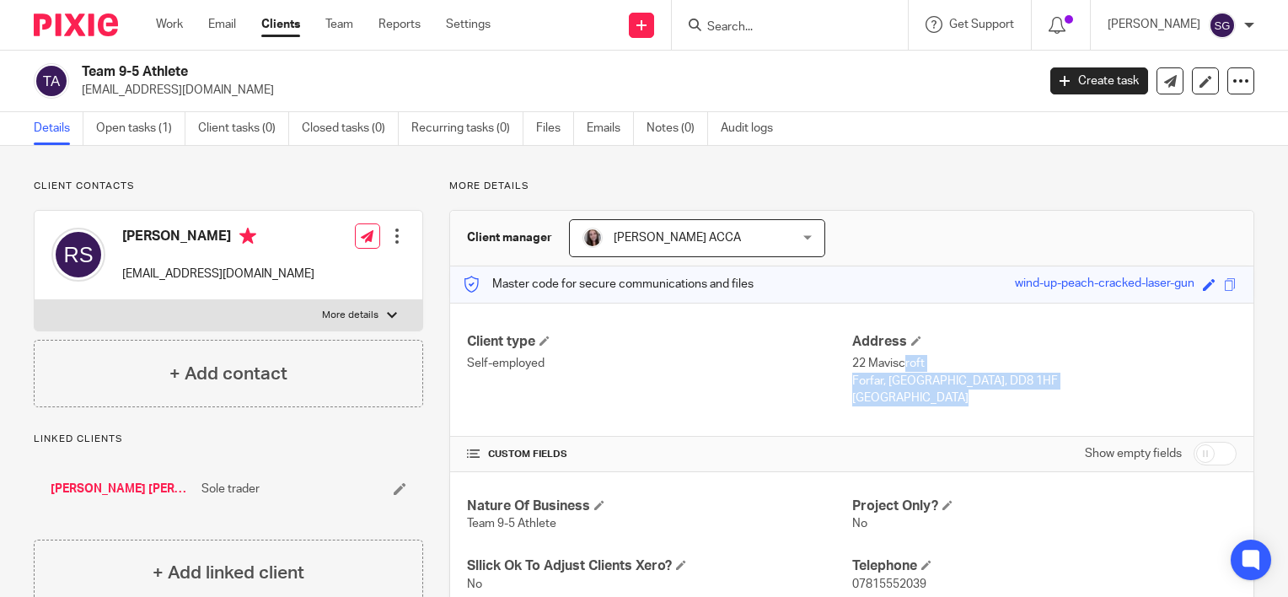
drag, startPoint x: 907, startPoint y: 391, endPoint x: 846, endPoint y: 361, distance: 67.8
click at [852, 361] on div "Address 22 Maviscroft Forfar, [GEOGRAPHIC_DATA], DD8 1HF [GEOGRAPHIC_DATA]" at bounding box center [1044, 370] width 384 height 74
copy div "[STREET_ADDRESS]"
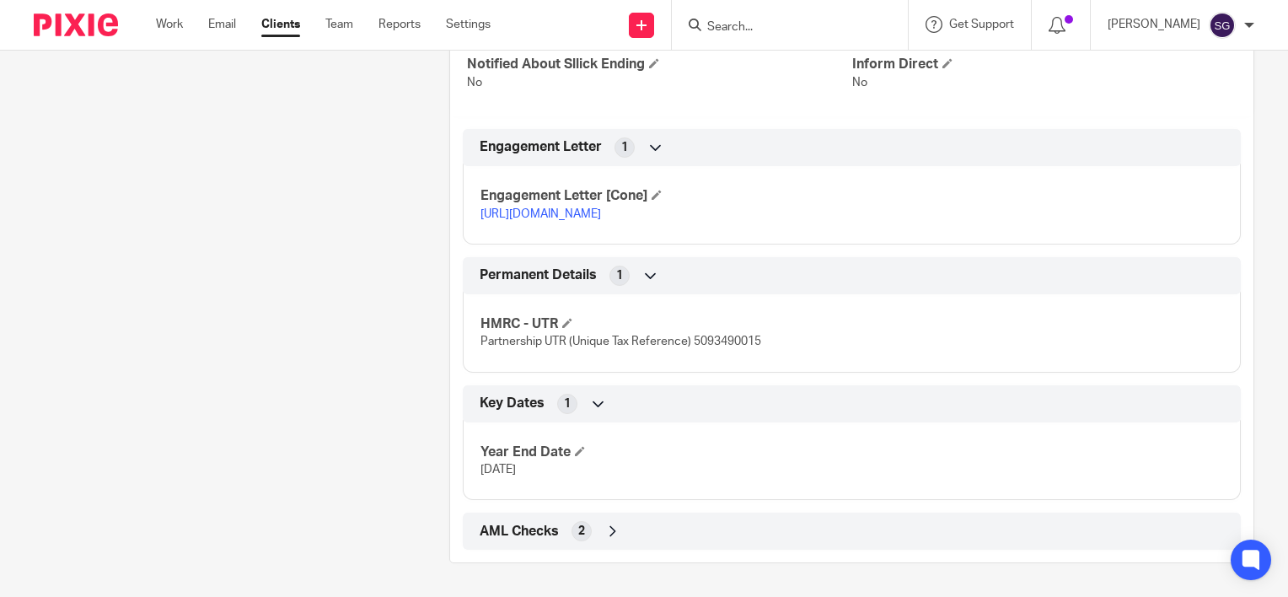
scroll to position [578, 0]
click at [745, 342] on span "Partnership UTR (Unique Tax Reference) 5093490015" at bounding box center [620, 341] width 281 height 12
click at [755, 342] on span "Partnership UTR (Unique Tax Reference) 5093490015" at bounding box center [620, 341] width 281 height 12
drag, startPoint x: 755, startPoint y: 342, endPoint x: 701, endPoint y: 344, distance: 54.0
click at [701, 344] on span "Partnership UTR (Unique Tax Reference) 5093490015" at bounding box center [620, 341] width 281 height 12
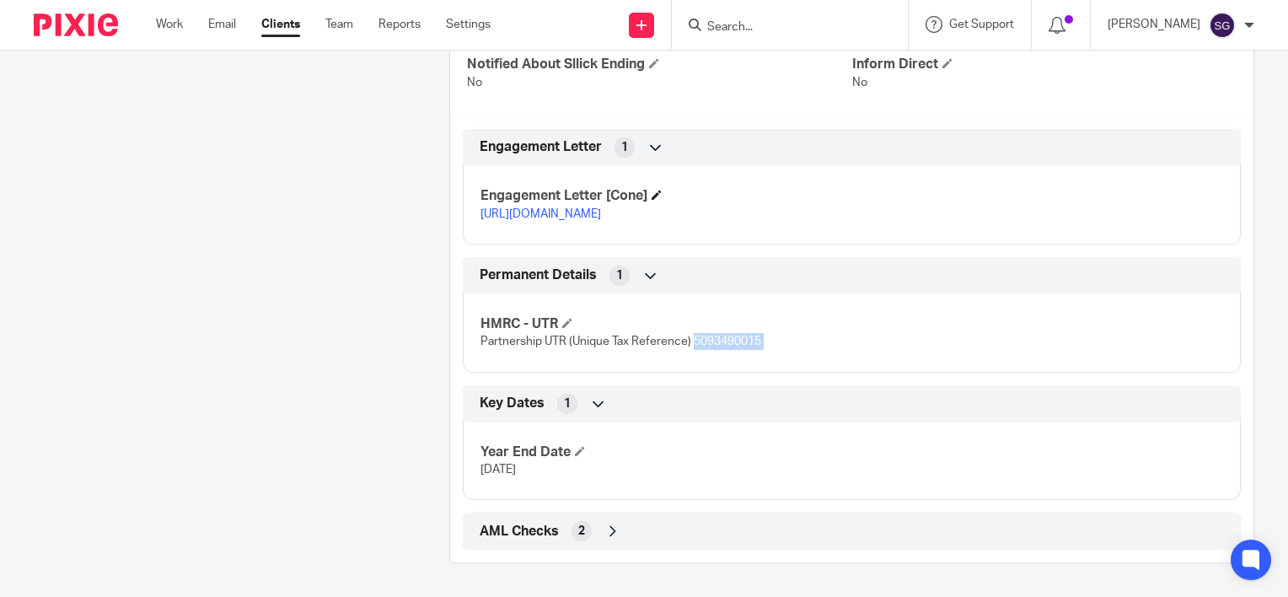
copy div "5093490015 External log in details 3"
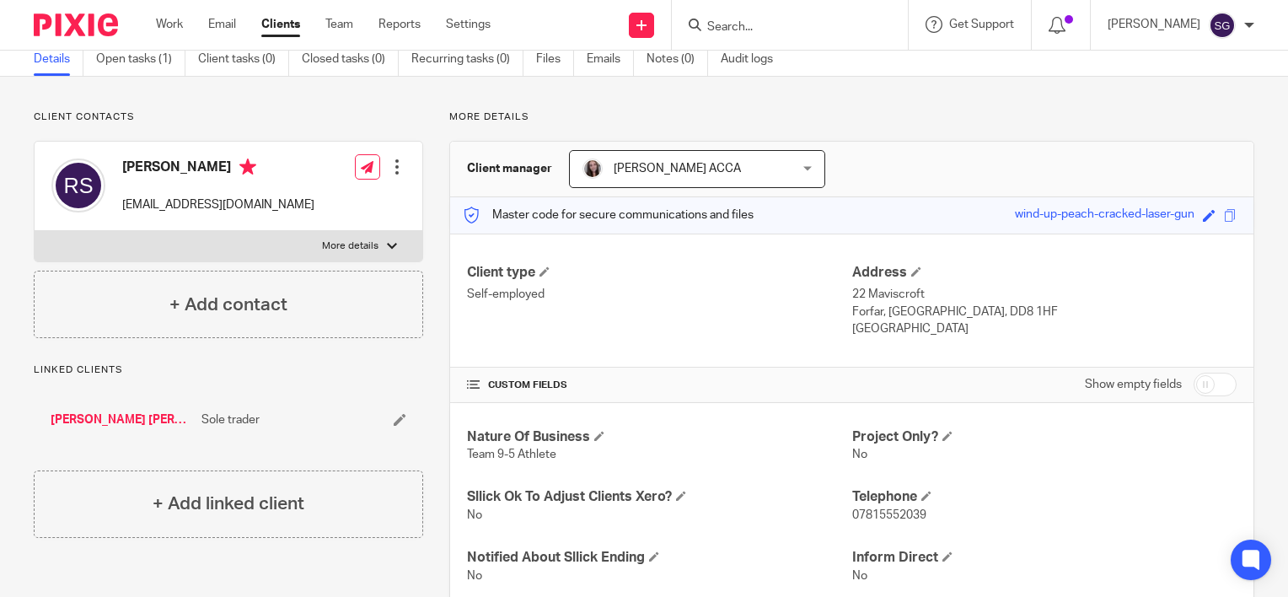
scroll to position [0, 0]
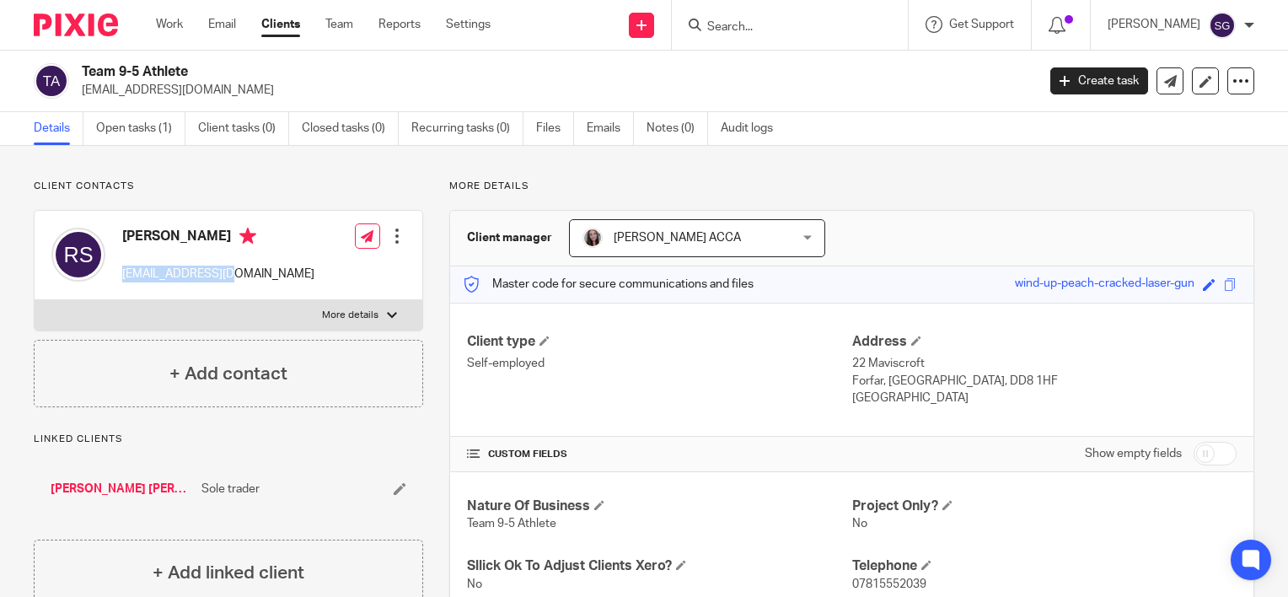
drag, startPoint x: 221, startPoint y: 279, endPoint x: 114, endPoint y: 275, distance: 107.1
click at [114, 275] on div "Ryan Stirton rlspt01@gmail.com Edit contact Create client from contact Export d…" at bounding box center [229, 255] width 388 height 89
copy p "rlspt01@gmail.com"
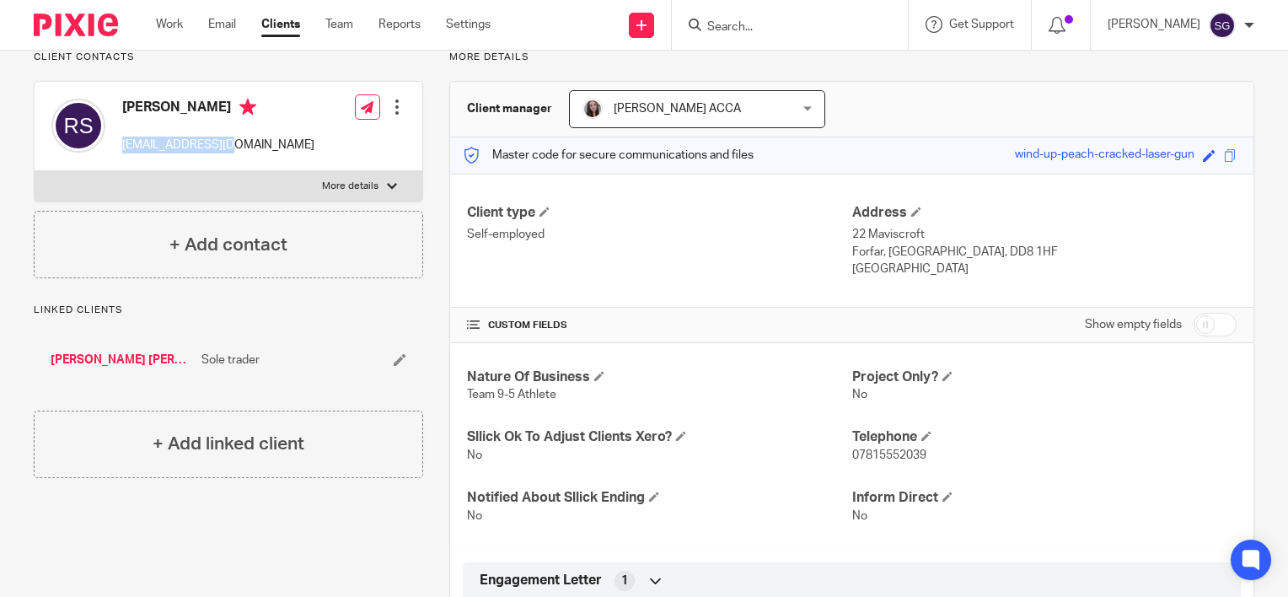
scroll to position [169, 0]
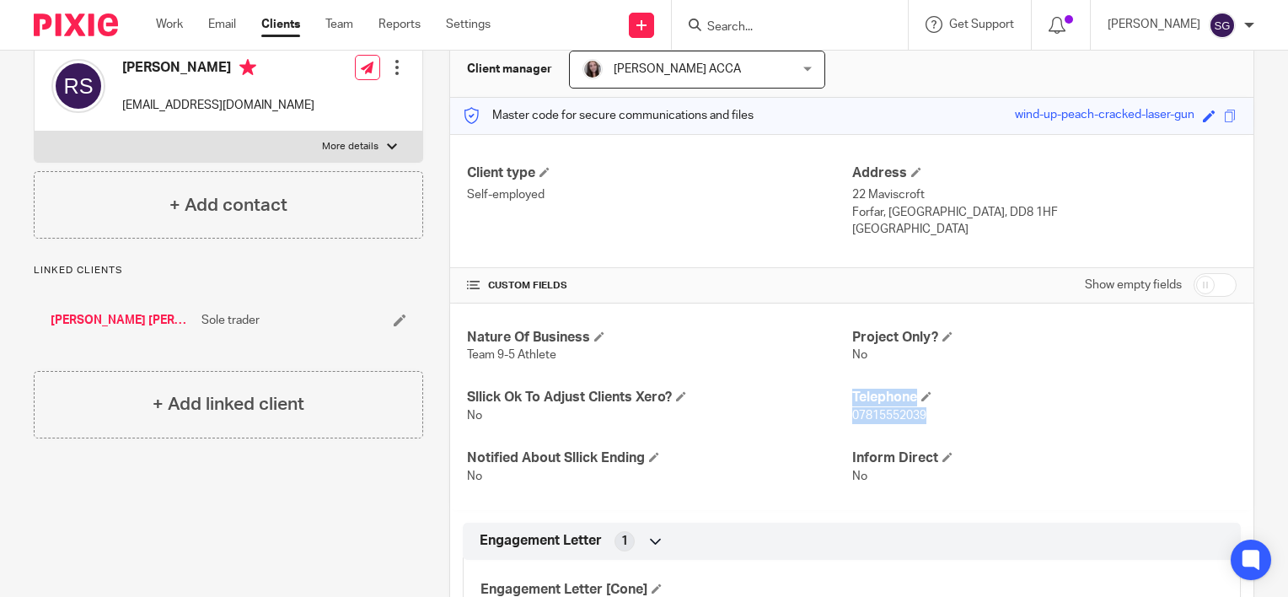
drag, startPoint x: 925, startPoint y: 416, endPoint x: 835, endPoint y: 418, distance: 90.2
click at [835, 418] on div "Nature Of Business Team 9-5 Athlete Project Only? No Sllick Ok To Adjust Client…" at bounding box center [851, 406] width 803 height 206
click at [856, 428] on div "Nature Of Business Team 9-5 Athlete Project Only? No Sllick Ok To Adjust Client…" at bounding box center [851, 406] width 803 height 206
drag, startPoint x: 925, startPoint y: 410, endPoint x: 844, endPoint y: 416, distance: 80.3
click at [852, 416] on p "07815552039" at bounding box center [1044, 415] width 384 height 17
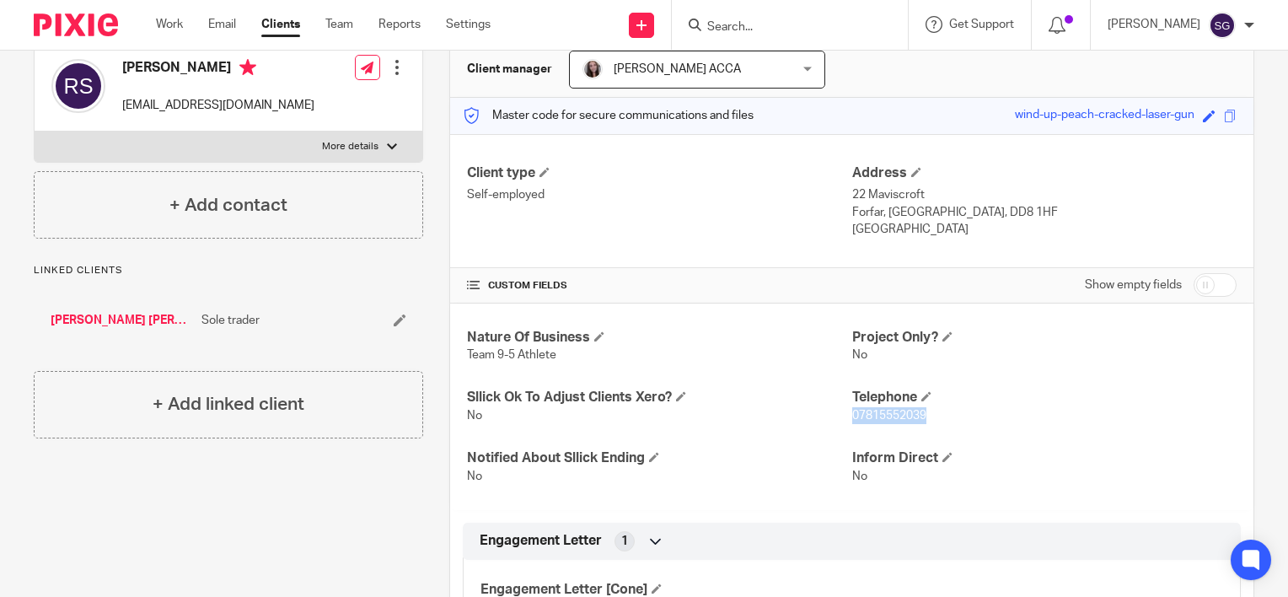
copy span "07815552039"
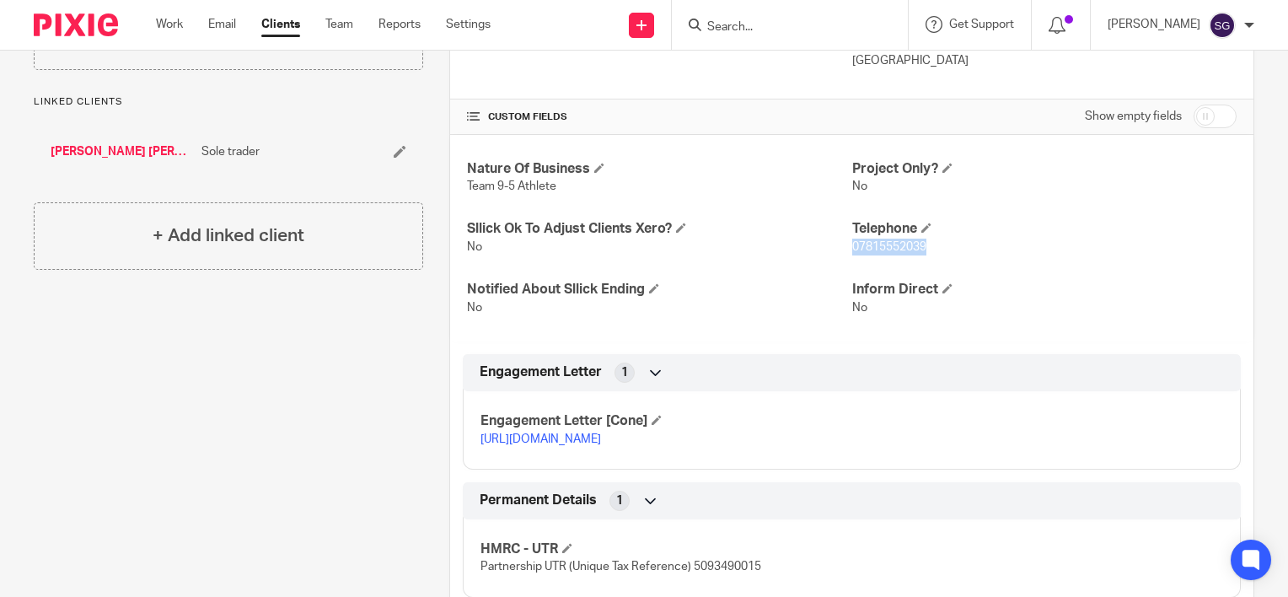
scroll to position [0, 0]
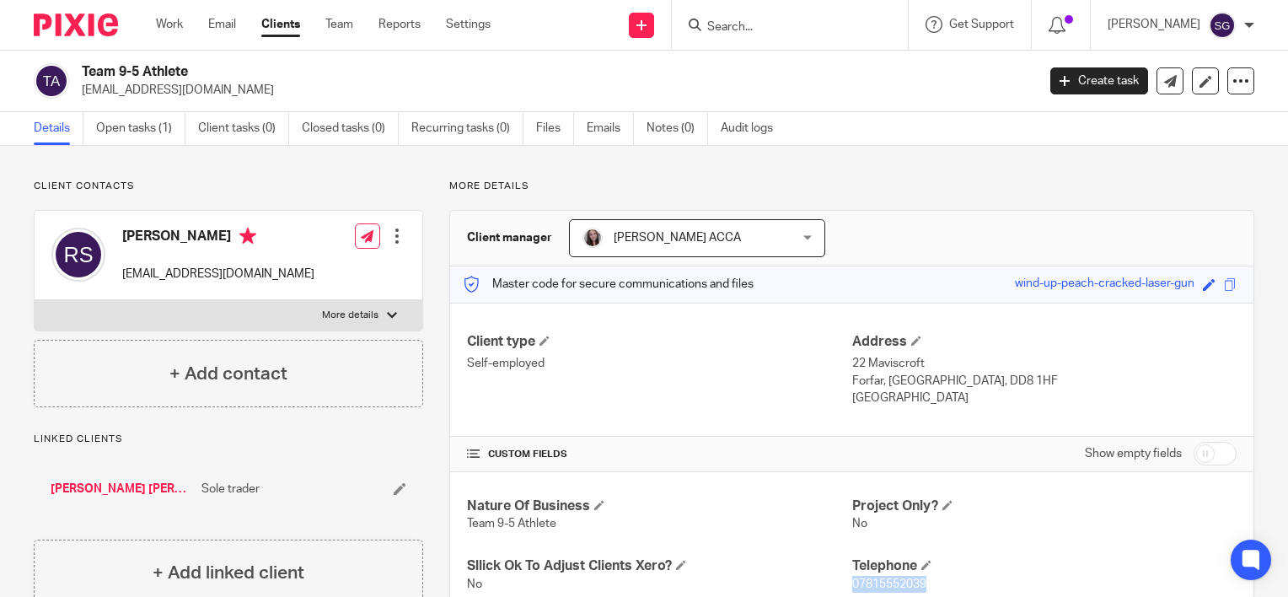
click at [805, 242] on div "Nicole Christie ACCA Nicole Christie ACCA" at bounding box center [697, 238] width 256 height 38
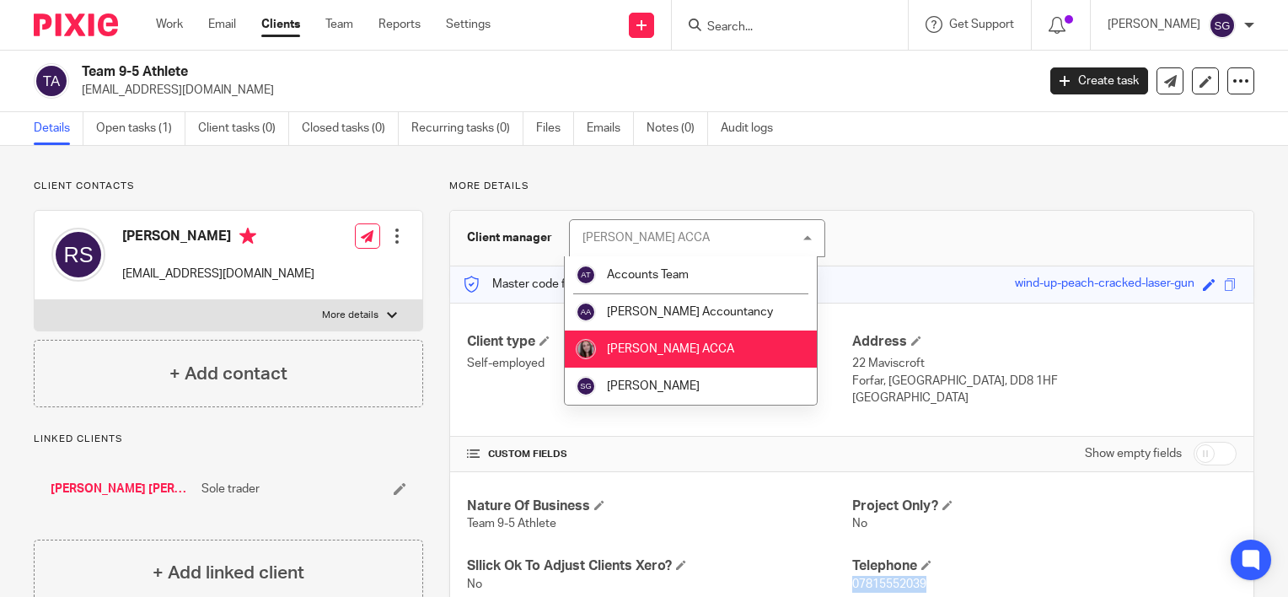
click at [748, 353] on li "Nicole Christie ACCA" at bounding box center [691, 348] width 252 height 37
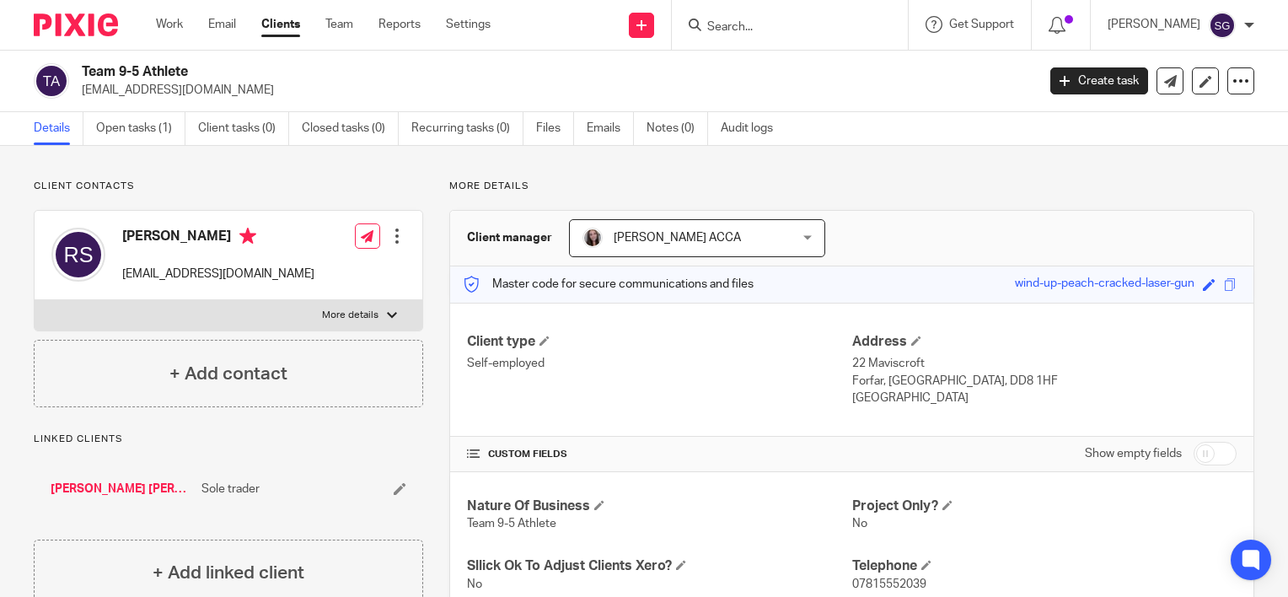
click at [841, 239] on div "Client manager Nicole Christie ACCA Nicole Christie ACCA Accounts Team Alvah Ac…" at bounding box center [851, 239] width 803 height 56
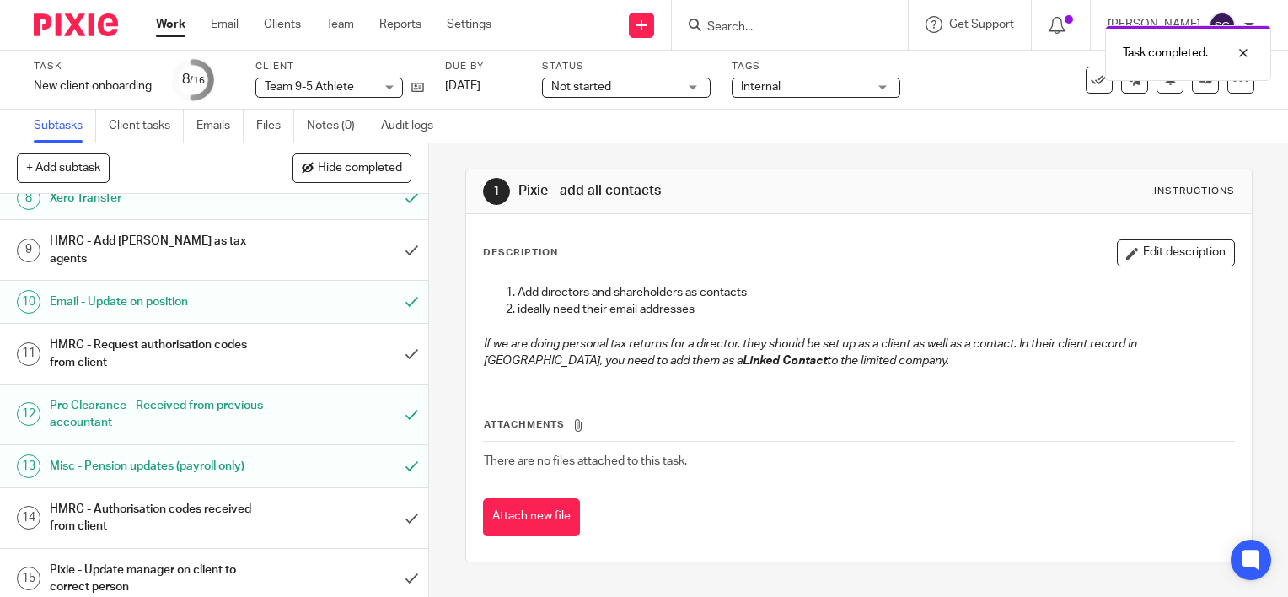
scroll to position [389, 0]
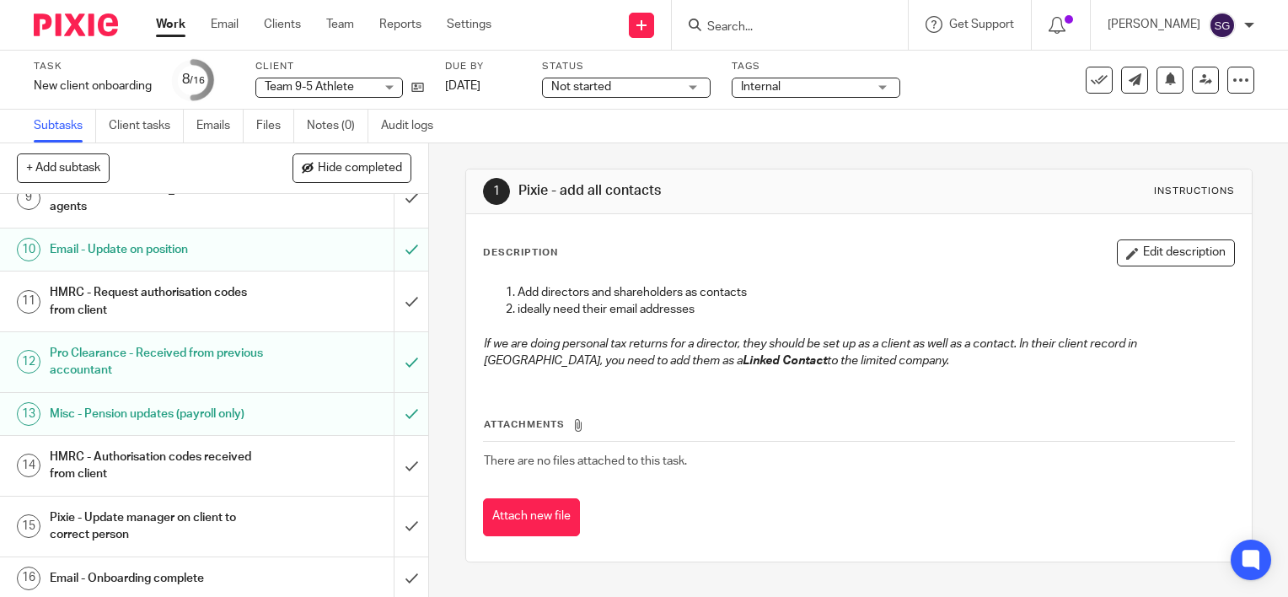
click at [278, 464] on div "HMRC - Authorisation codes received from client" at bounding box center [214, 465] width 328 height 43
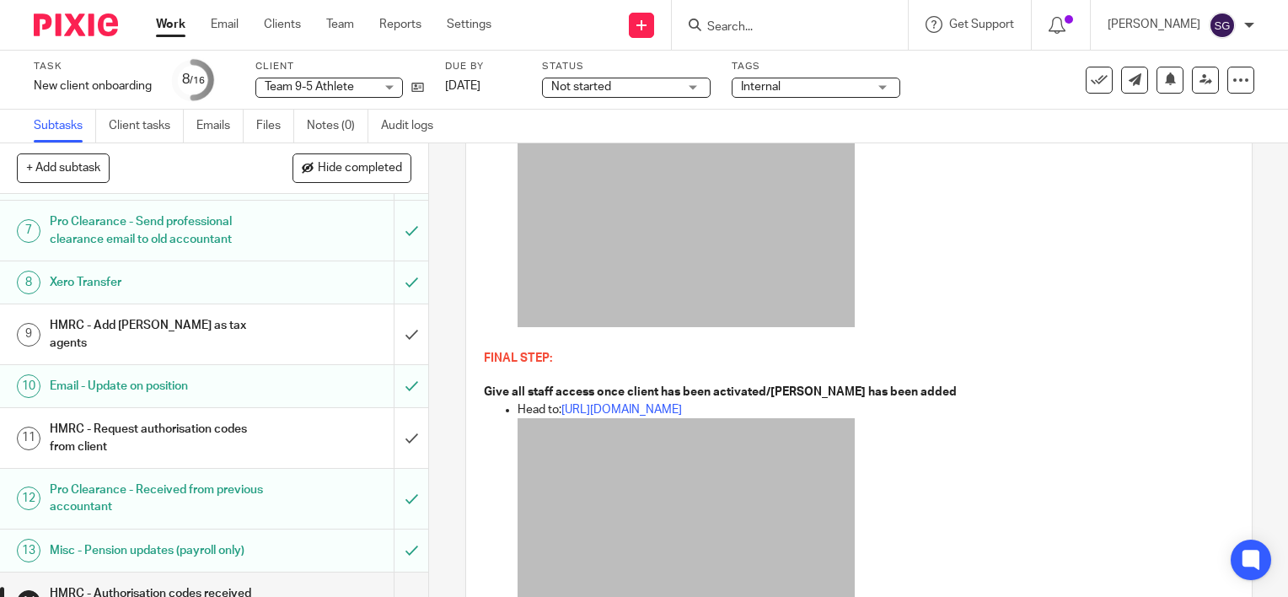
scroll to position [337, 0]
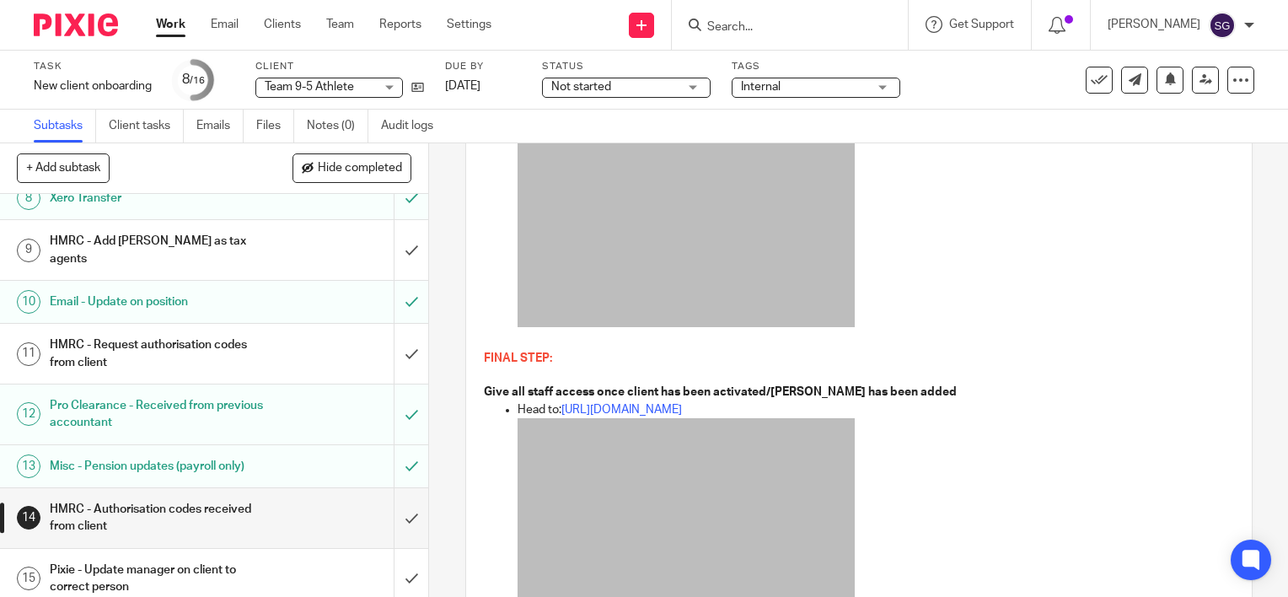
click at [188, 262] on h1 "HMRC - Add [PERSON_NAME] as tax agents" at bounding box center [159, 249] width 218 height 43
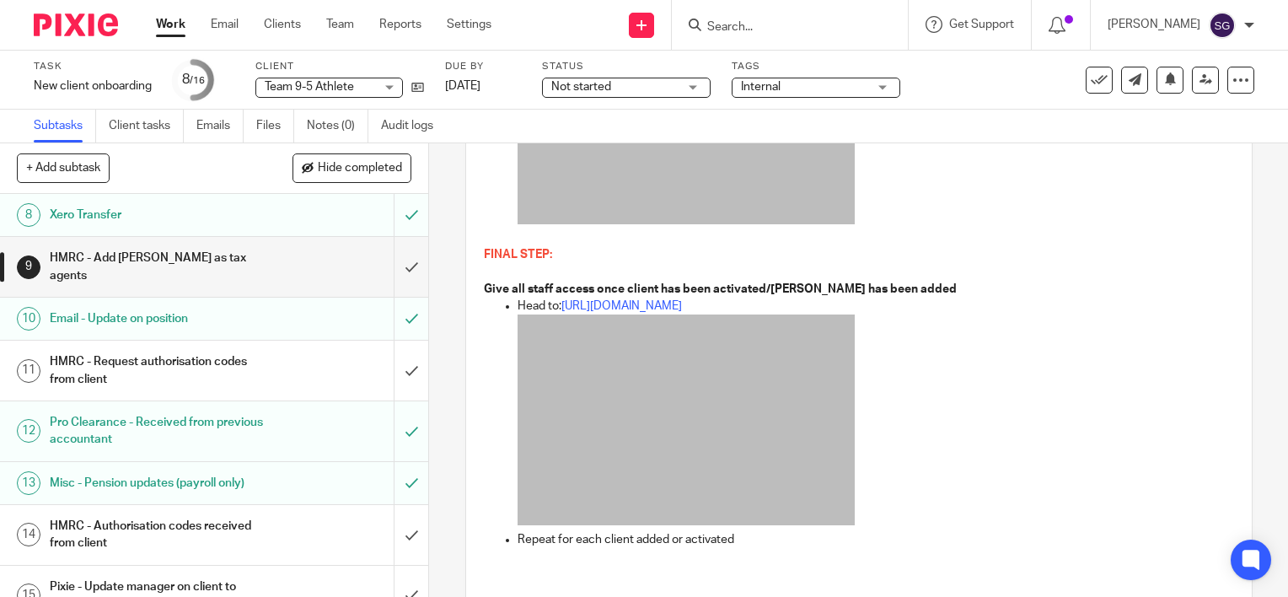
scroll to position [389, 0]
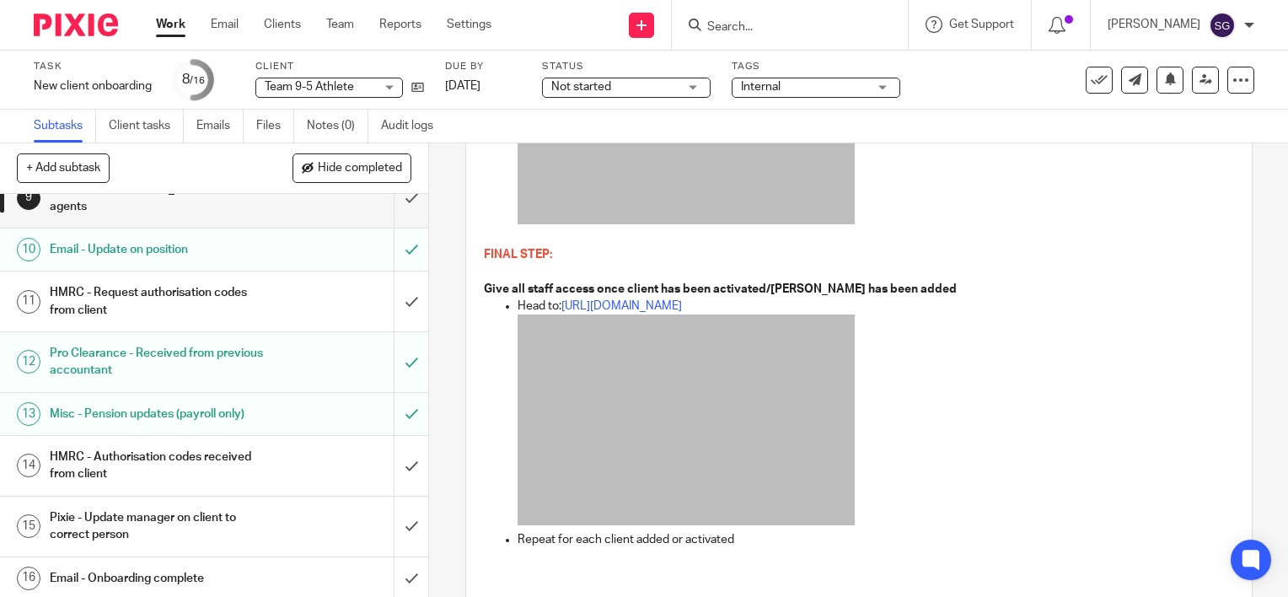
click at [209, 515] on h1 "Pixie - Update manager on client to correct person" at bounding box center [159, 526] width 218 height 43
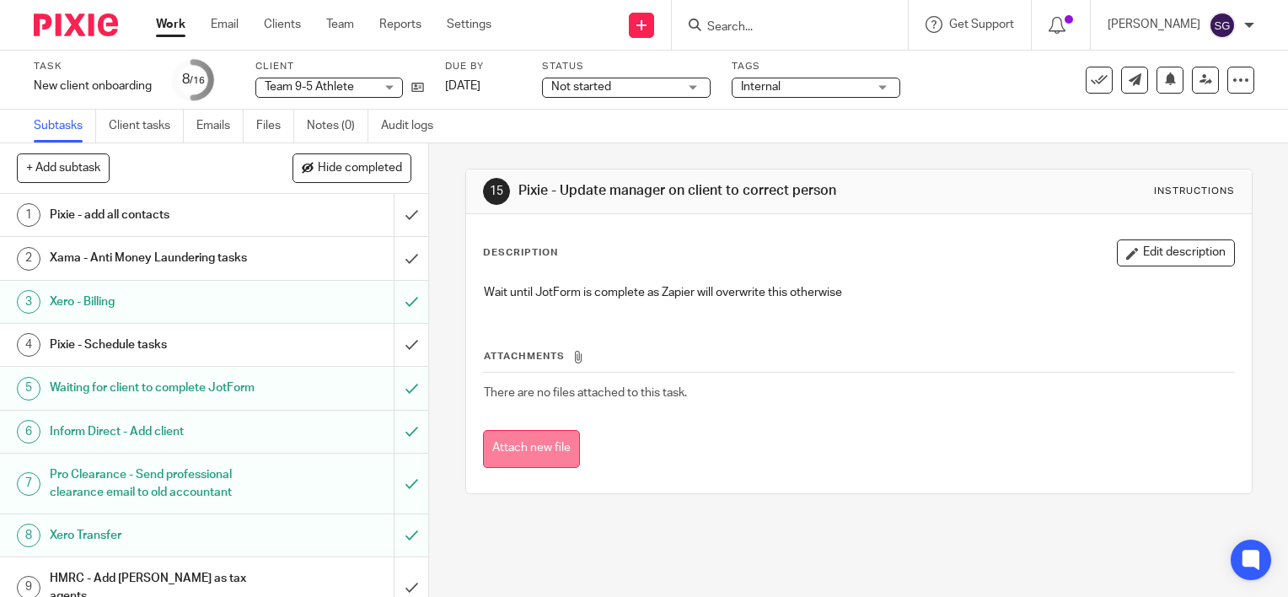
click at [550, 436] on button "Attach new file" at bounding box center [531, 449] width 97 height 38
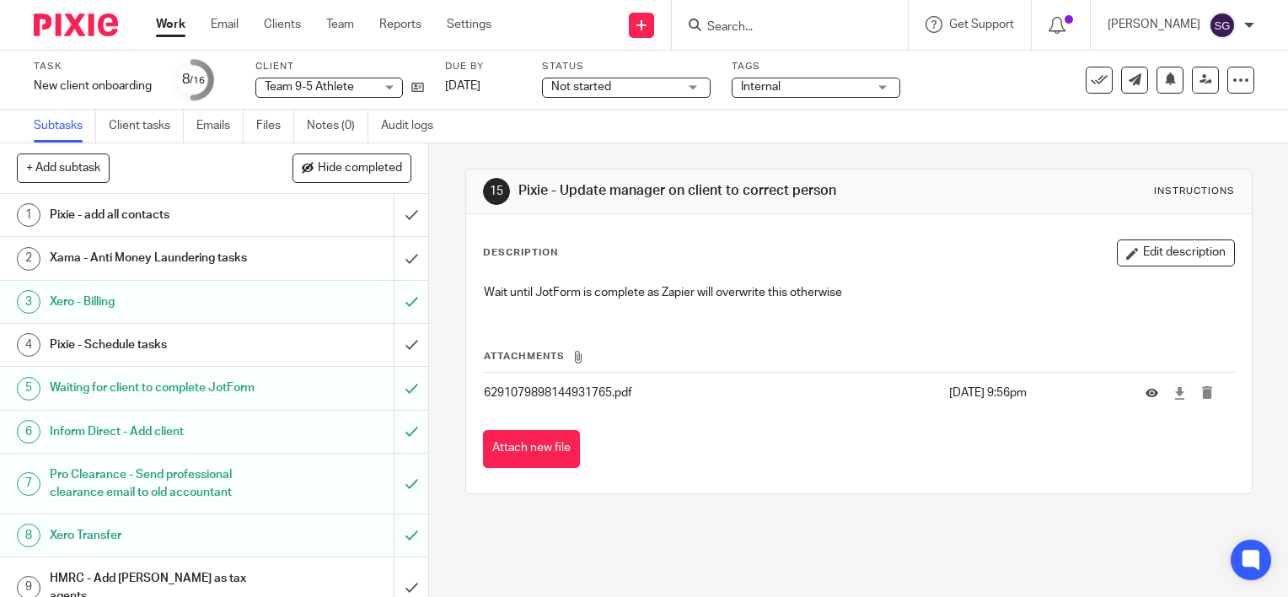
click at [589, 393] on p "6291079898144931765.pdf" at bounding box center [712, 392] width 456 height 17
click at [1145, 391] on icon at bounding box center [1151, 393] width 13 height 13
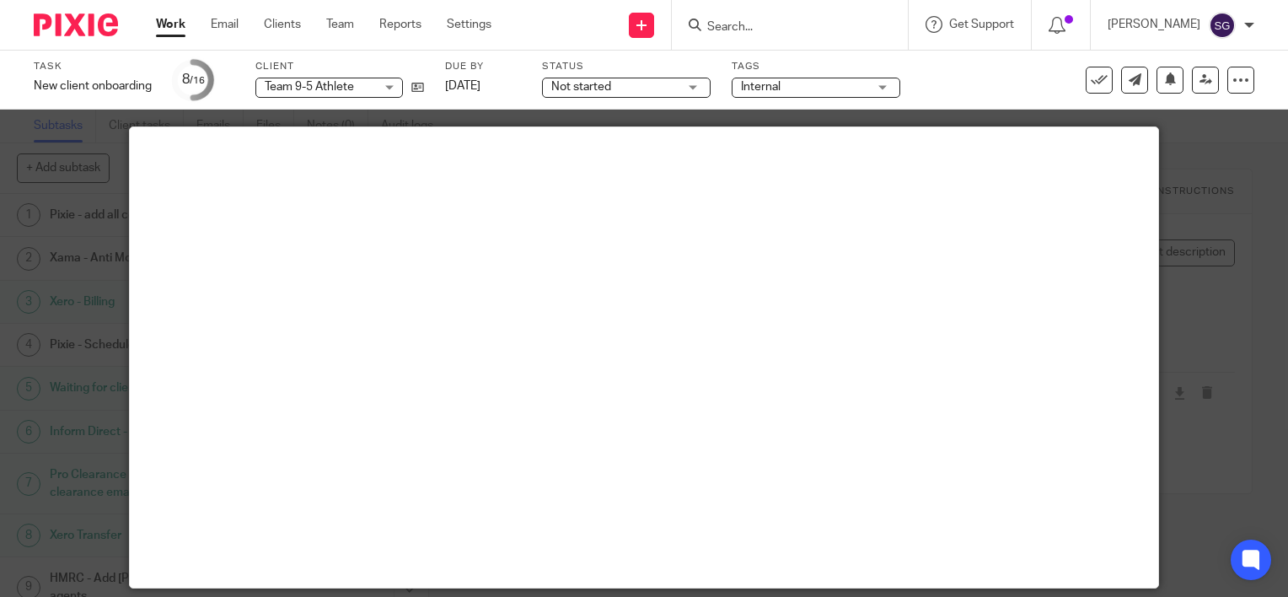
click at [1244, 313] on div at bounding box center [644, 298] width 1288 height 597
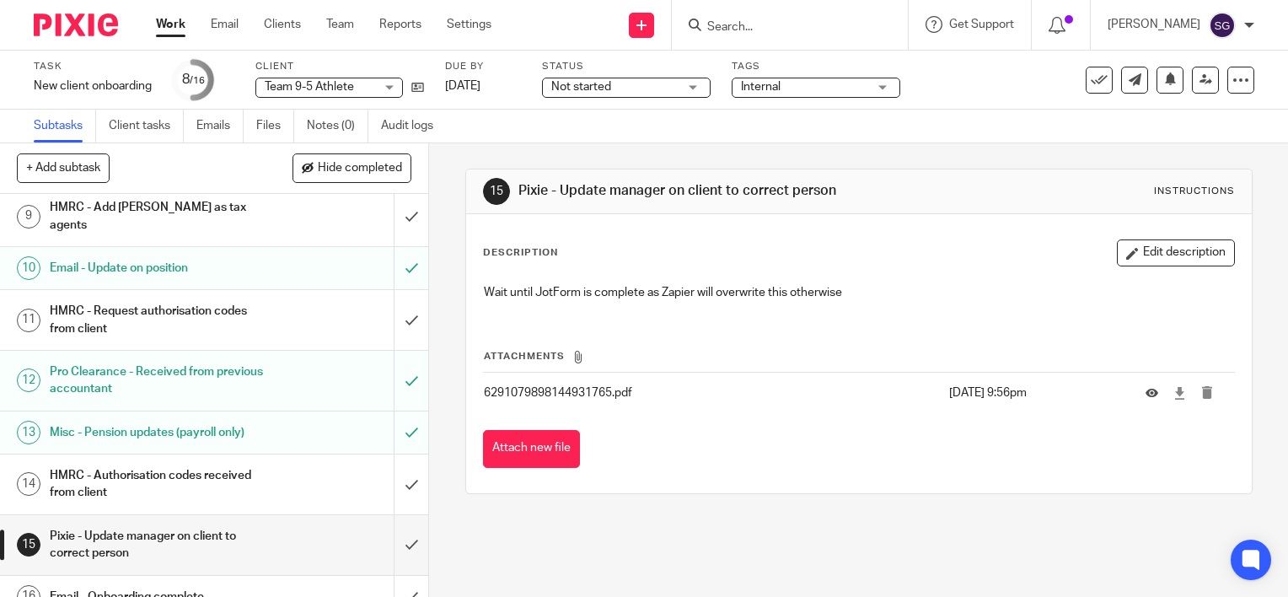
scroll to position [389, 0]
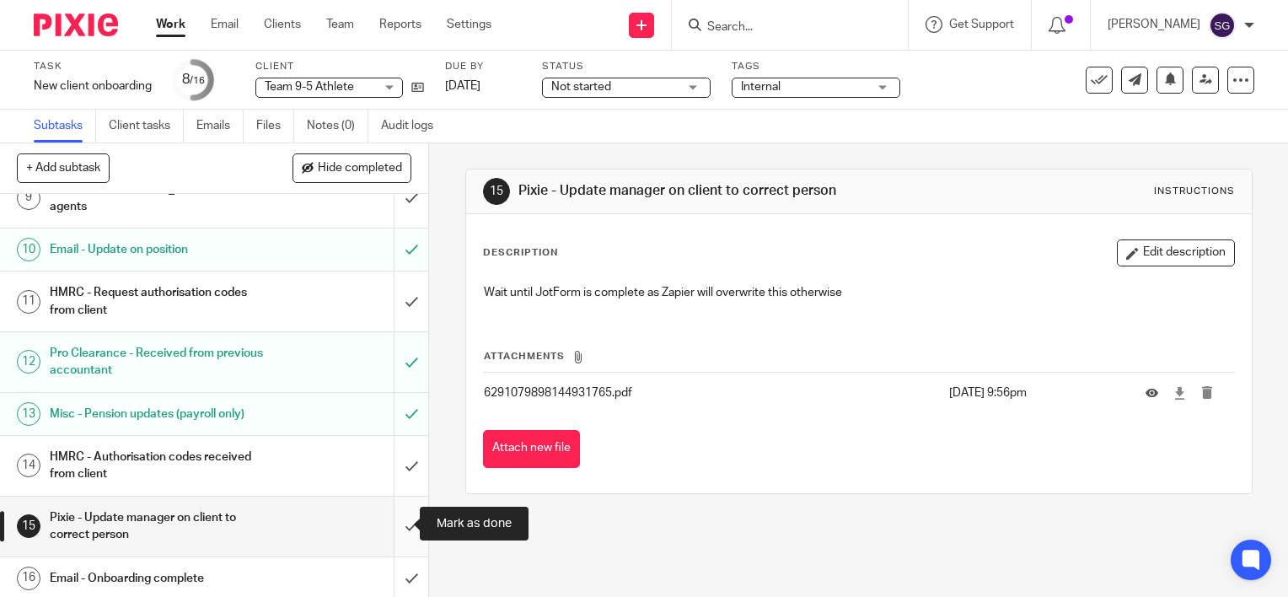
click at [394, 528] on input "submit" at bounding box center [214, 526] width 428 height 60
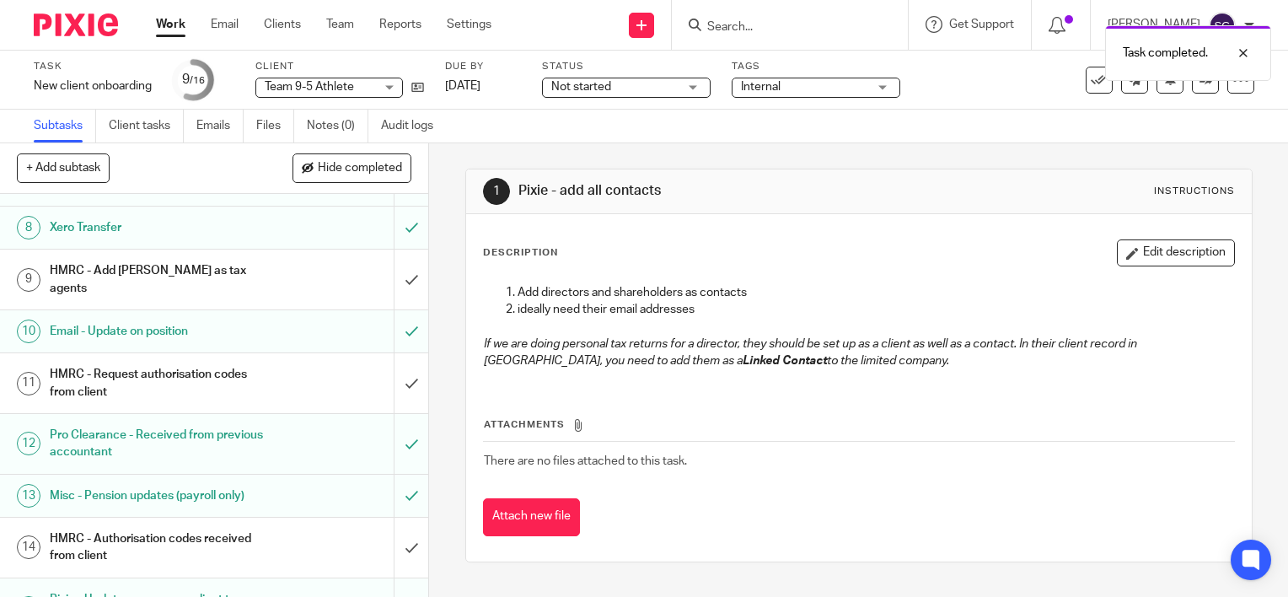
scroll to position [222, 0]
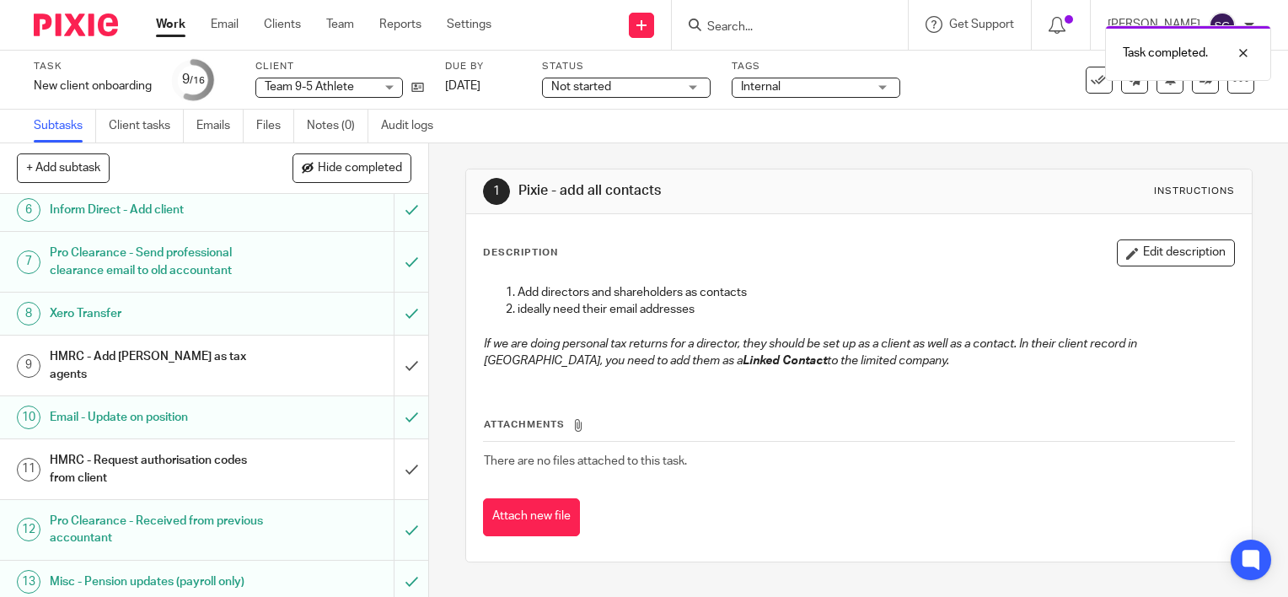
click at [226, 368] on h1 "HMRC - Add [PERSON_NAME] as tax agents" at bounding box center [159, 365] width 218 height 43
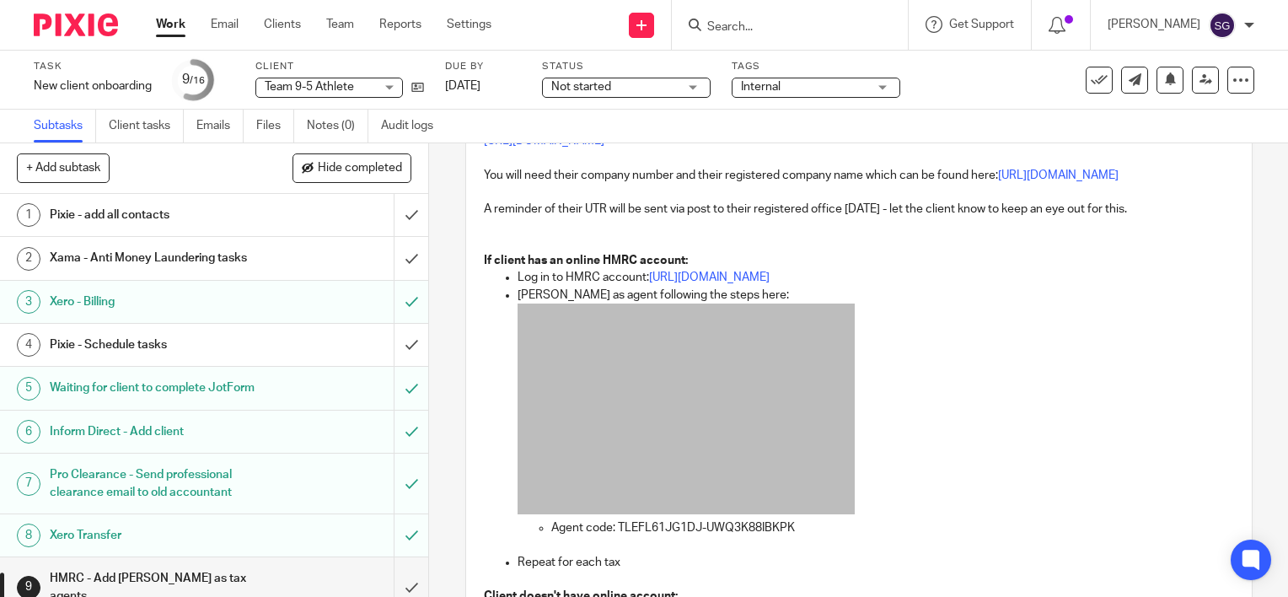
scroll to position [253, 0]
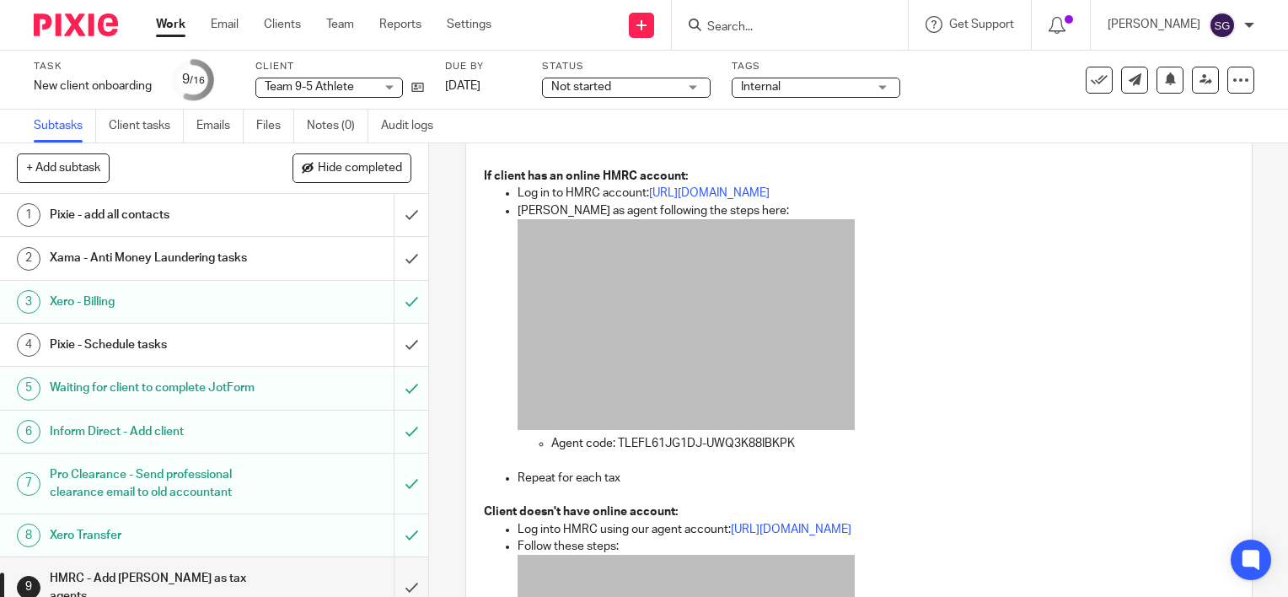
click at [169, 346] on h1 "Pixie - Schedule tasks" at bounding box center [159, 344] width 218 height 25
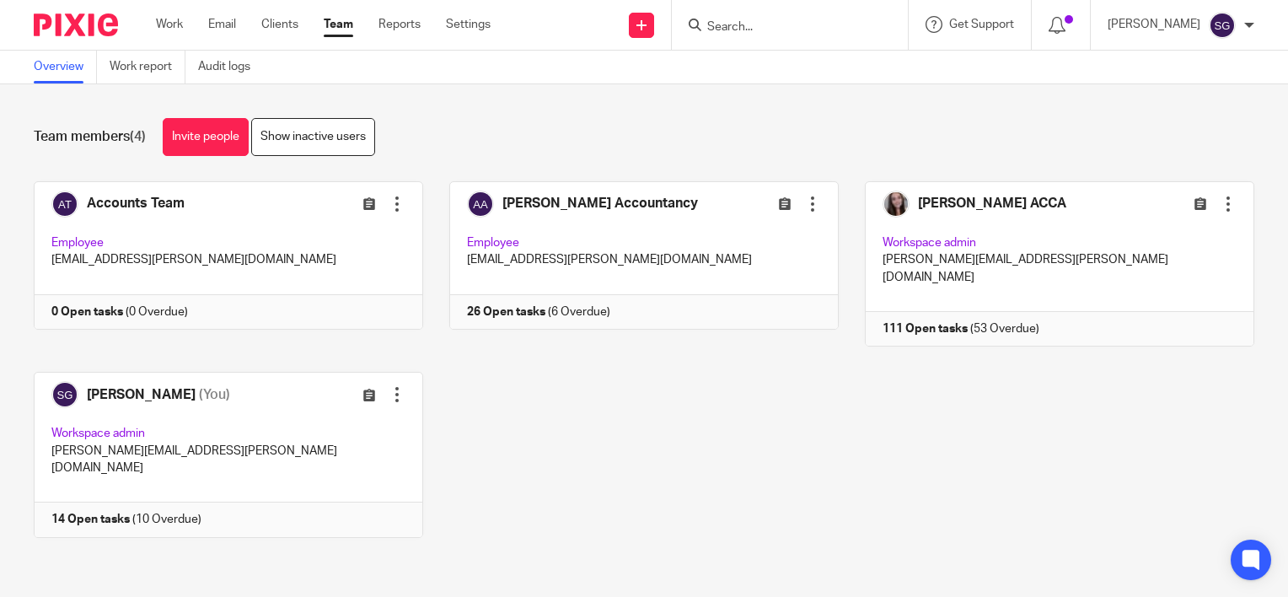
click at [773, 23] on input "Search" at bounding box center [781, 27] width 152 height 15
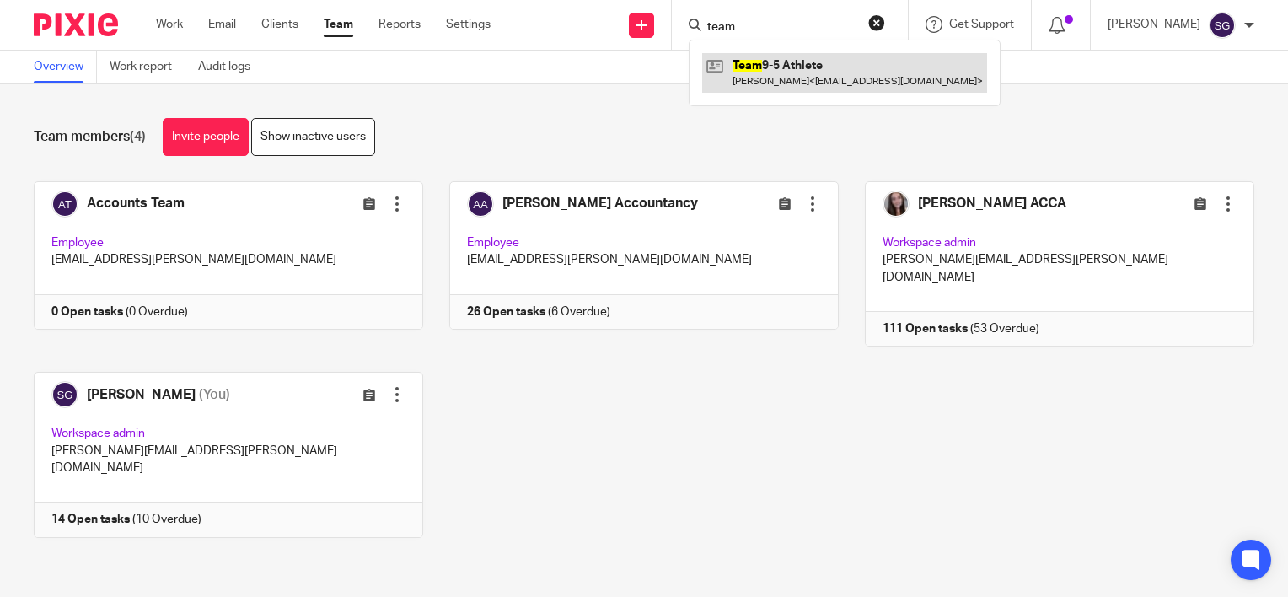
type input "team"
click at [805, 65] on link at bounding box center [844, 72] width 285 height 39
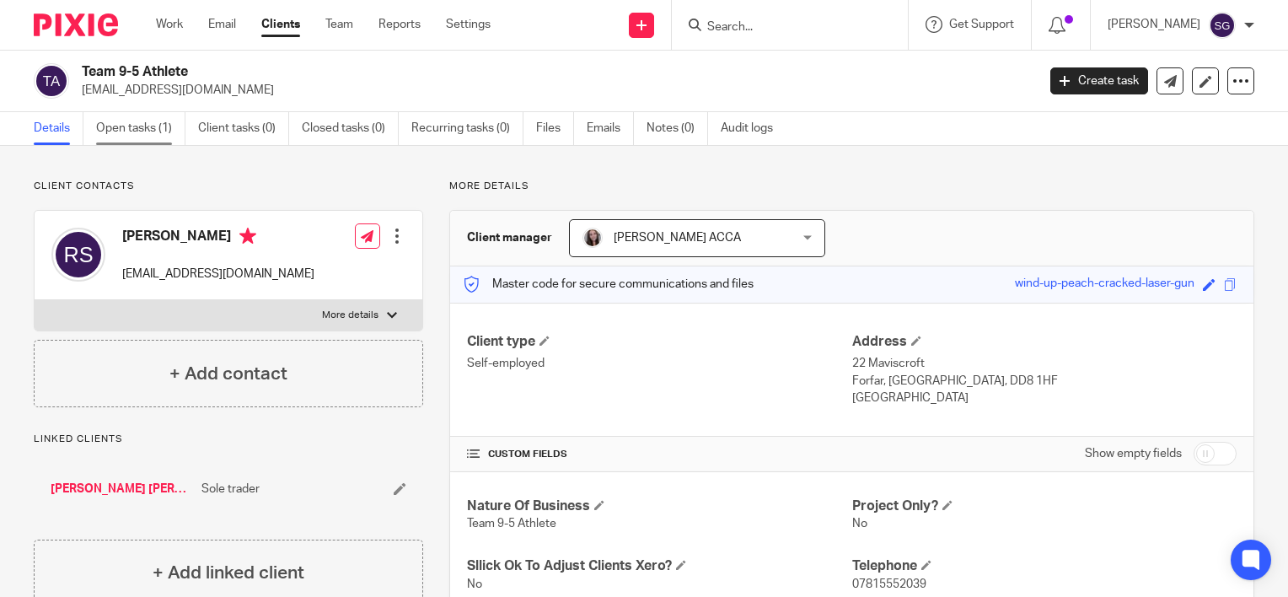
click at [165, 131] on link "Open tasks (1)" at bounding box center [140, 128] width 89 height 33
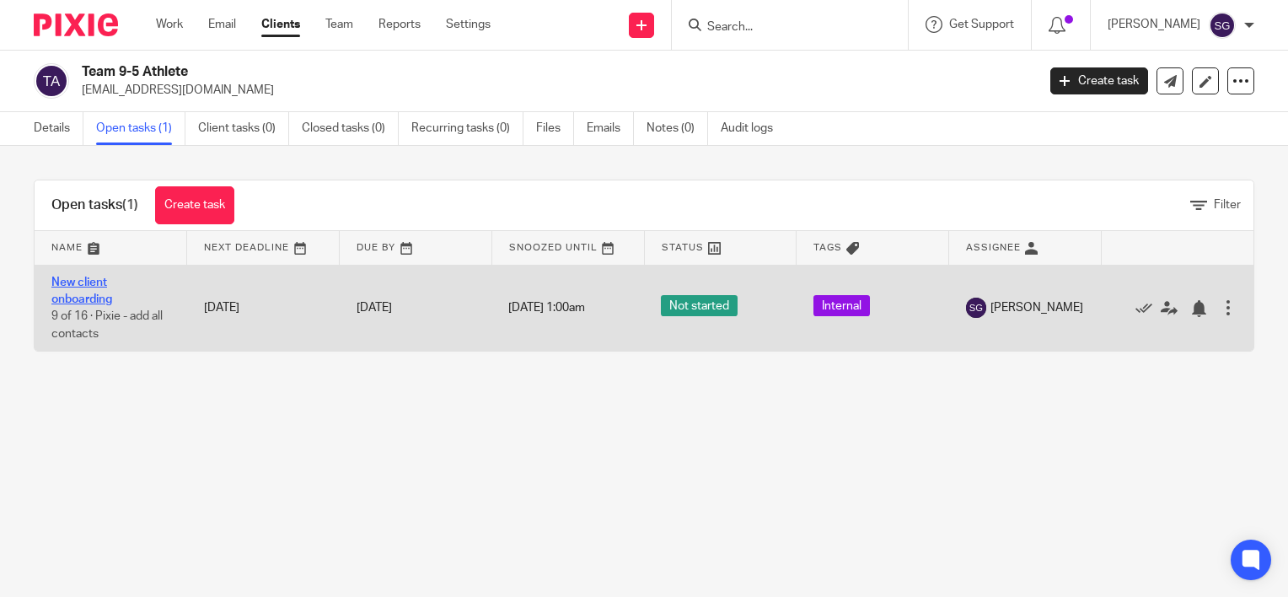
click at [99, 293] on link "New client onboarding" at bounding box center [81, 290] width 61 height 29
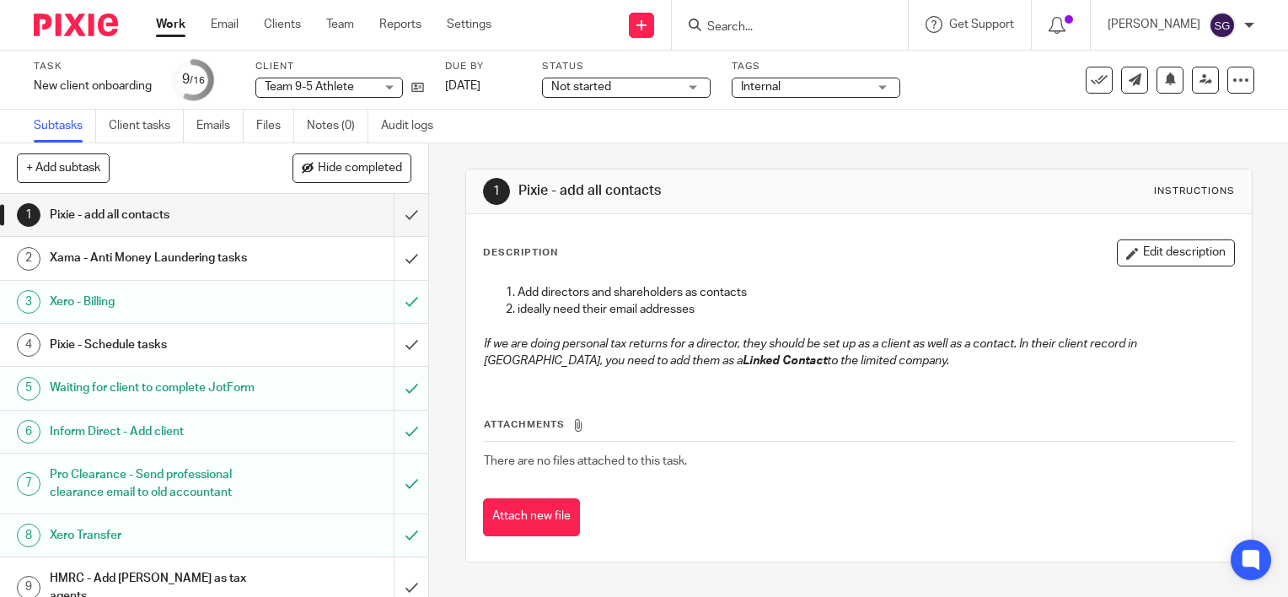
click at [147, 346] on h1 "Pixie - Schedule tasks" at bounding box center [159, 344] width 218 height 25
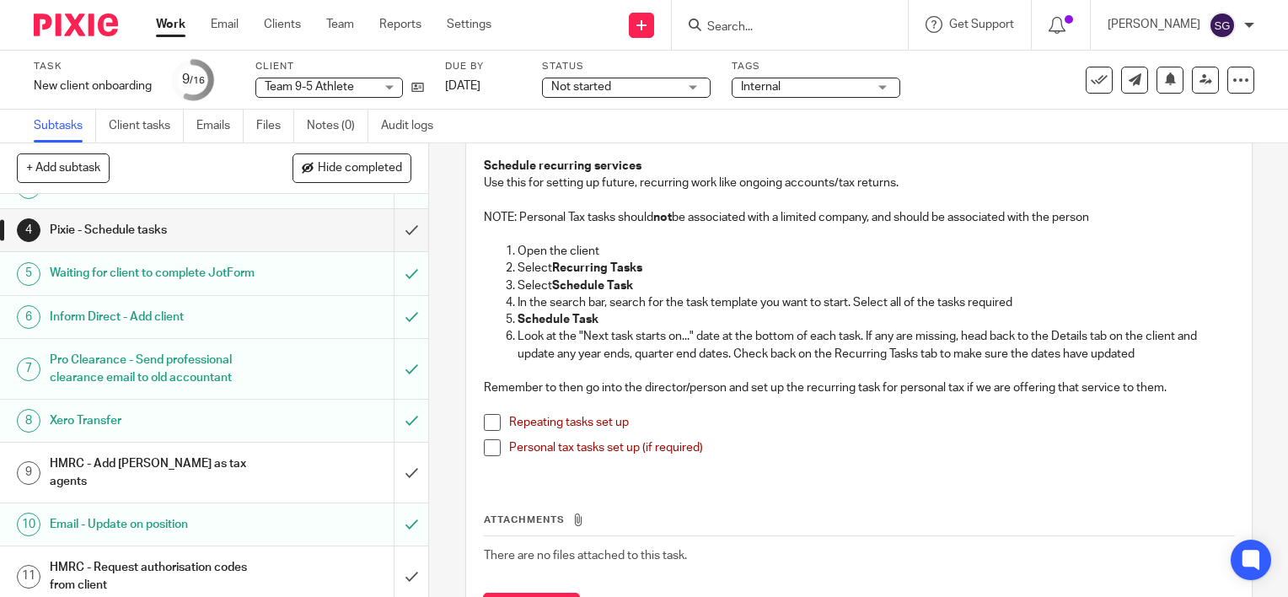
scroll to position [169, 0]
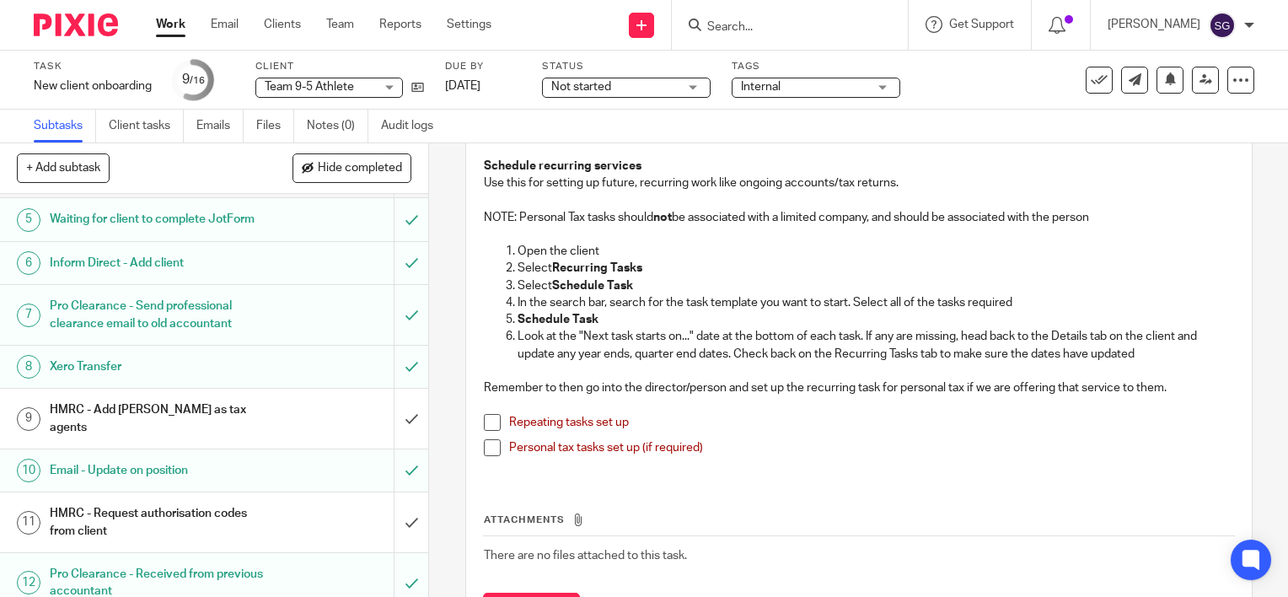
click at [179, 421] on h1 "HMRC - Add [PERSON_NAME] as tax agents" at bounding box center [159, 418] width 218 height 43
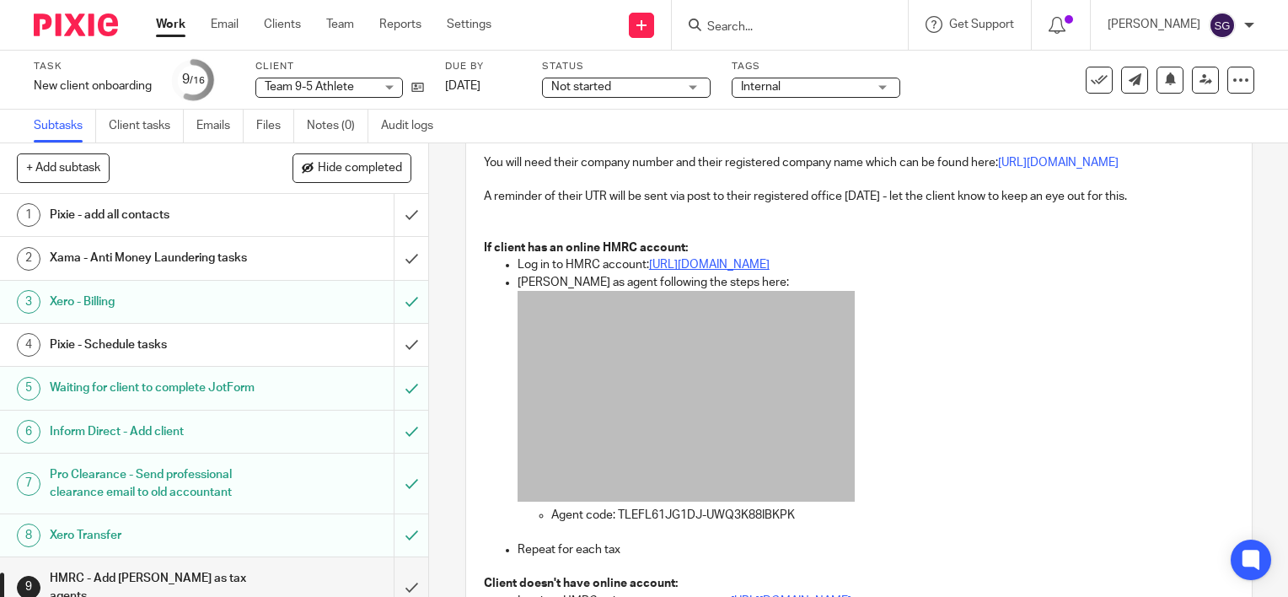
scroll to position [169, 0]
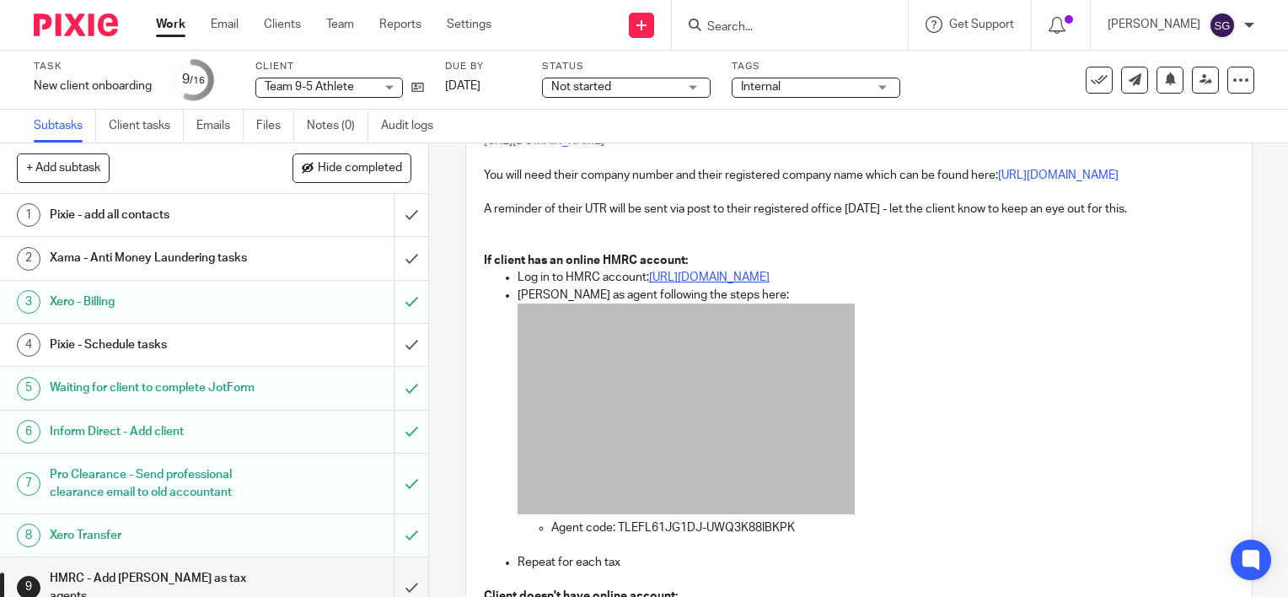
click at [751, 283] on link "https://www.gov.uk/log-in-register-hmrc-online-services" at bounding box center [709, 277] width 121 height 12
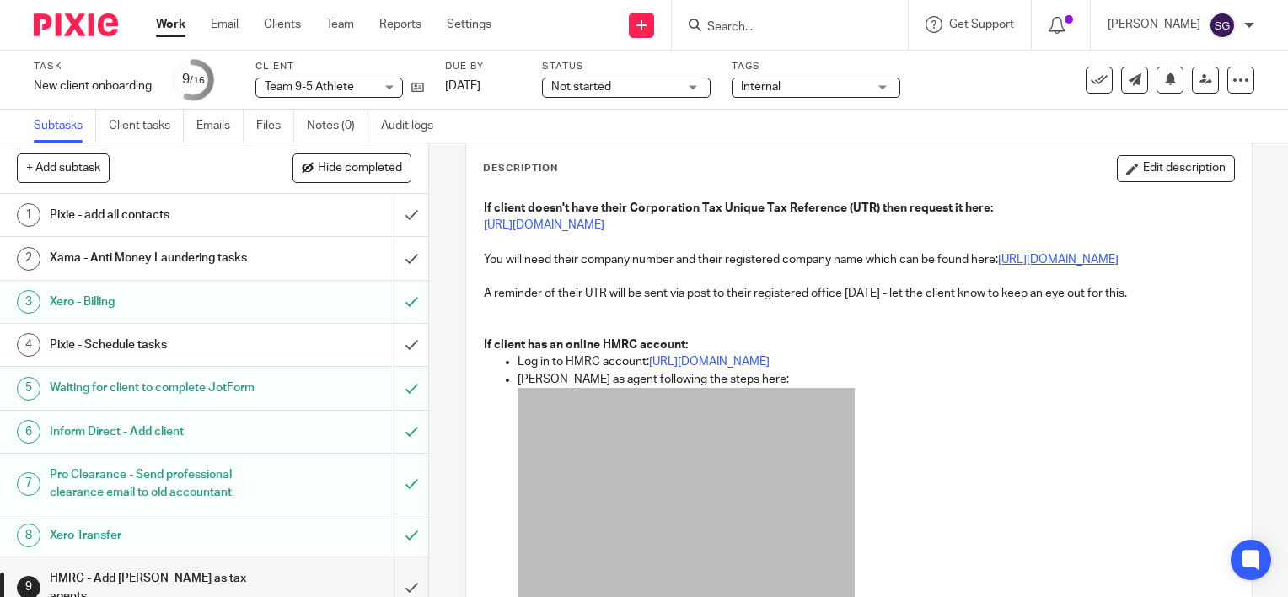
click at [998, 265] on link "https://beta.companieshouse.gov.uk/company" at bounding box center [1058, 260] width 121 height 12
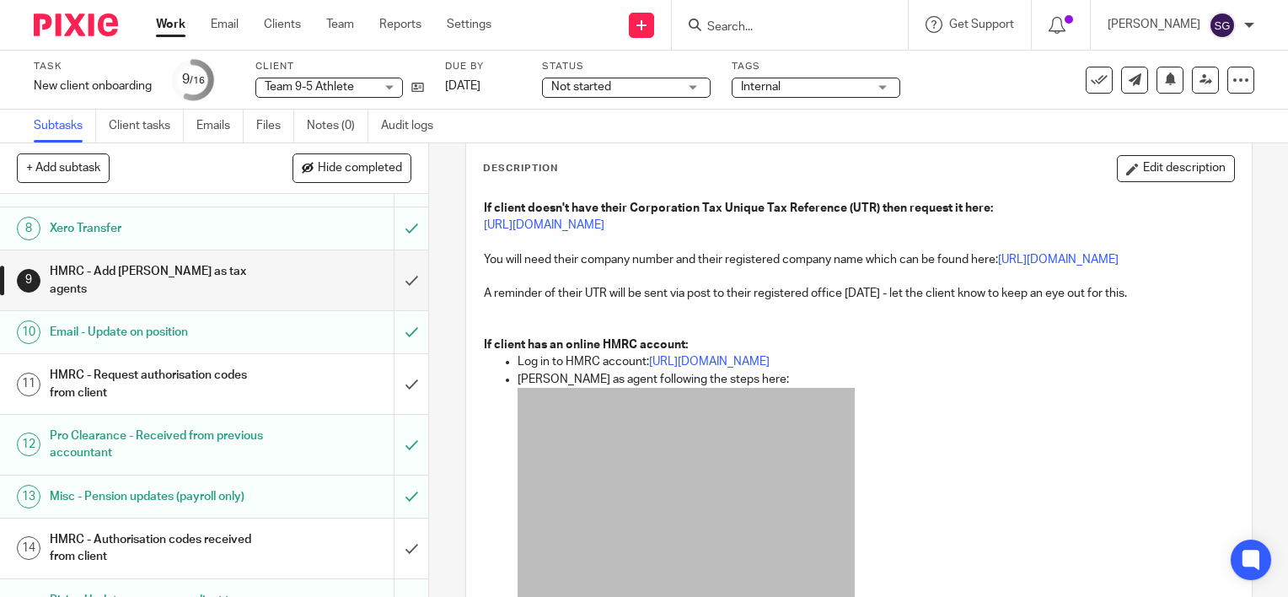
scroll to position [337, 0]
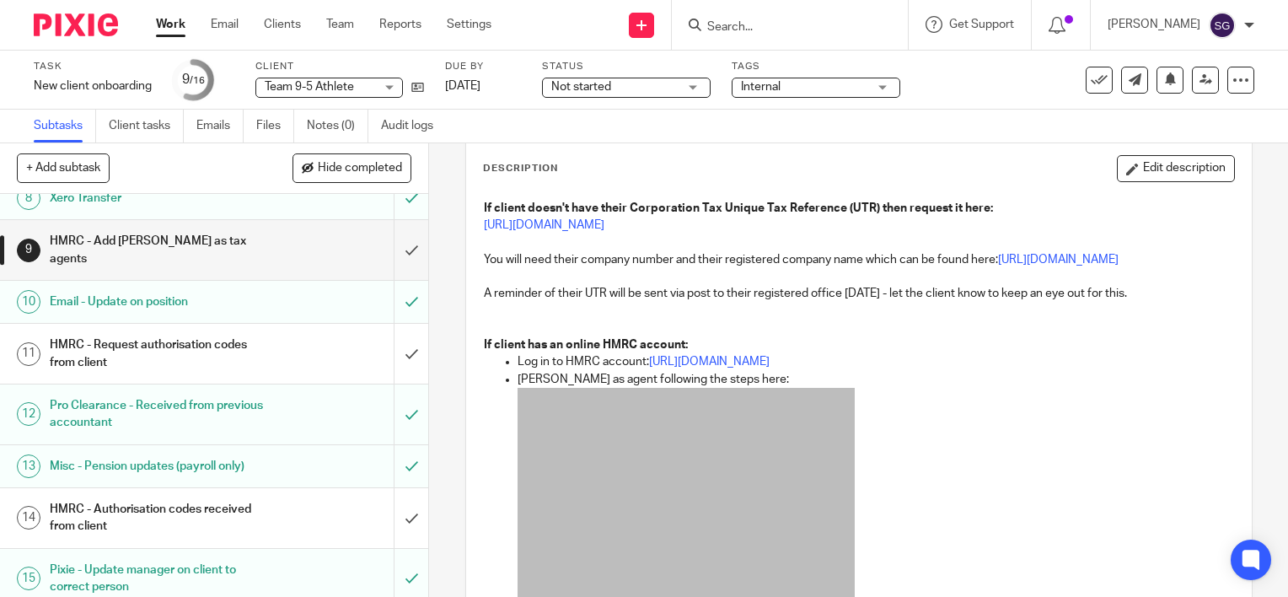
click at [149, 209] on h1 "Xero Transfer" at bounding box center [159, 197] width 218 height 25
click at [108, 211] on h1 "Xero Transfer" at bounding box center [159, 197] width 218 height 25
click at [110, 211] on h1 "Xero Transfer" at bounding box center [159, 197] width 218 height 25
